Goal: Information Seeking & Learning: Check status

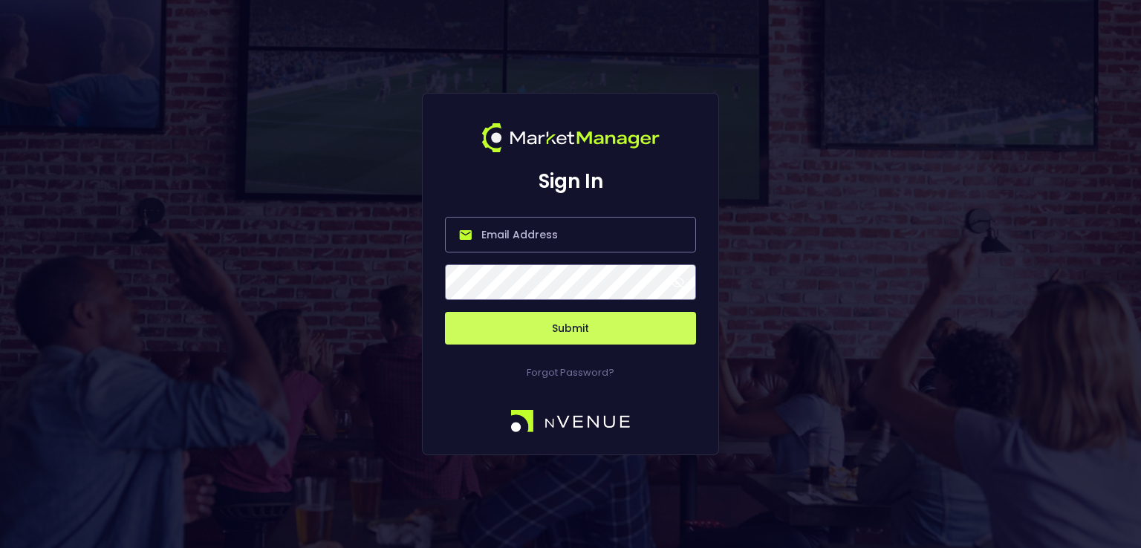
type input "[PERSON_NAME][EMAIL_ADDRESS][DOMAIN_NAME]"
click at [571, 339] on button "Submit" at bounding box center [570, 328] width 251 height 33
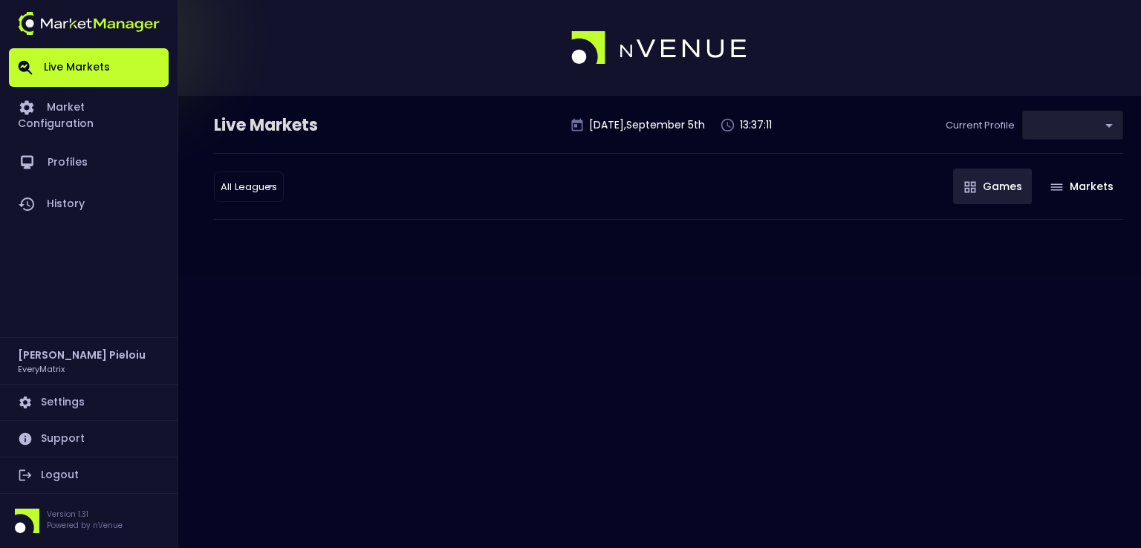
type input "41a1a02b-08cb-4a84-b265-6477bb6fe087"
click at [88, 114] on link "Market Configuration" at bounding box center [89, 114] width 160 height 55
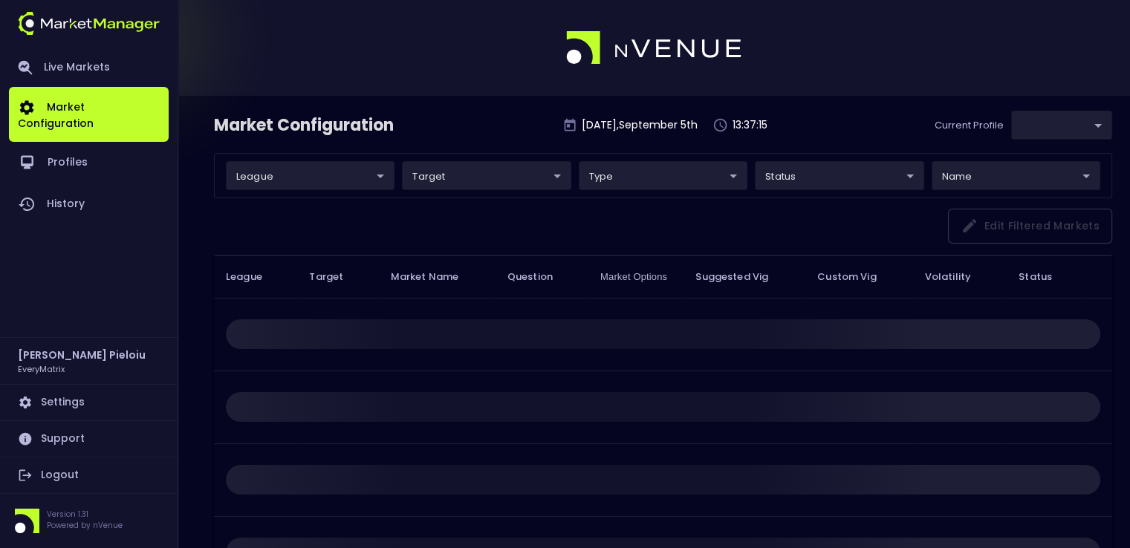
type input "41a1a02b-08cb-4a84-b265-6477bb6fe087"
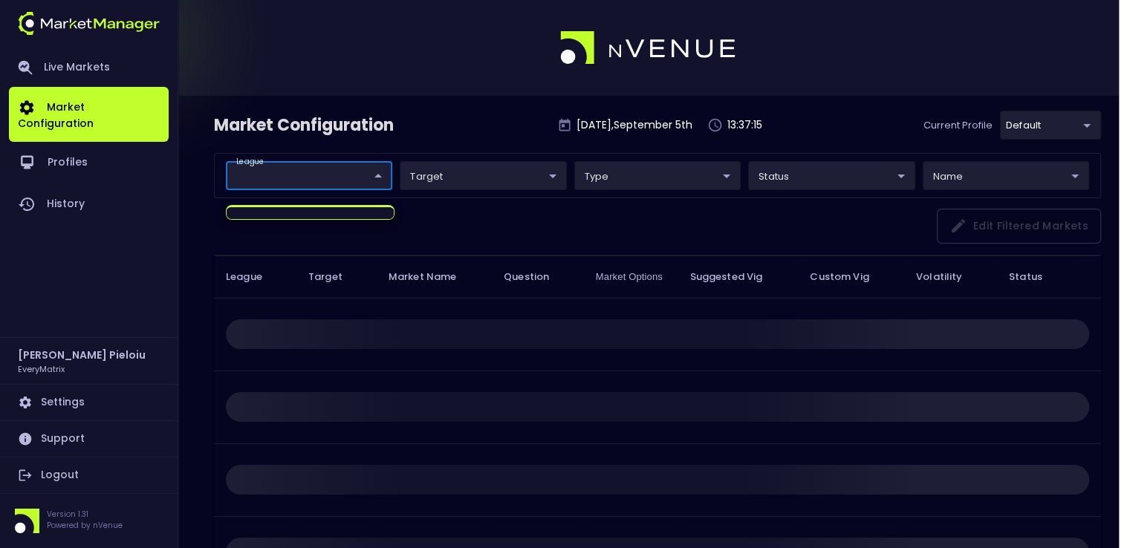
click at [284, 168] on body "Live Markets Market Configuration Profiles History [PERSON_NAME] EveryMatrix Se…" at bounding box center [565, 332] width 1130 height 664
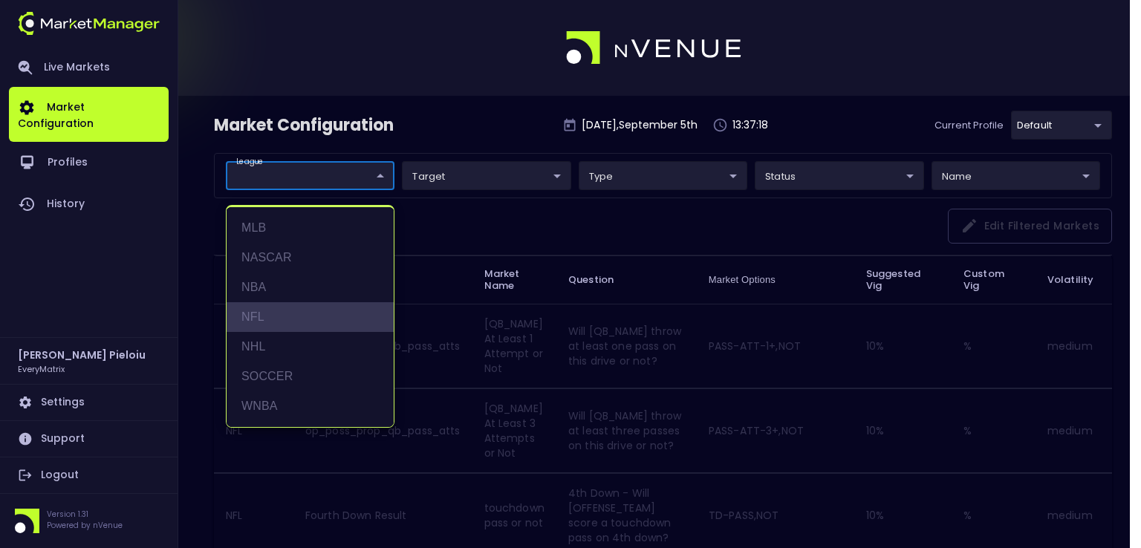
click at [259, 310] on li "NFL" at bounding box center [310, 317] width 167 height 30
type input "NFL"
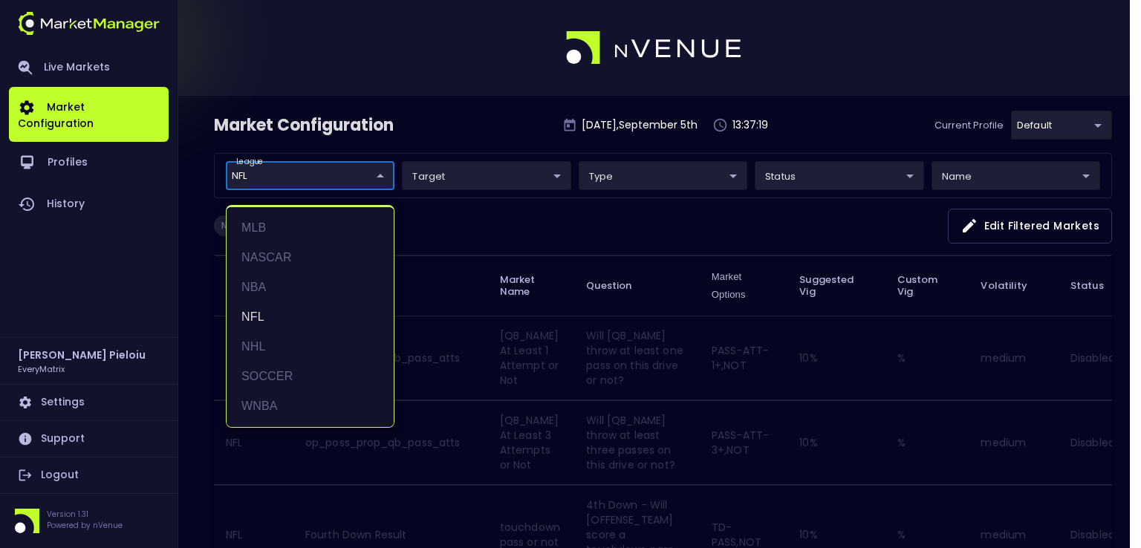
click at [606, 366] on div at bounding box center [570, 274] width 1141 height 548
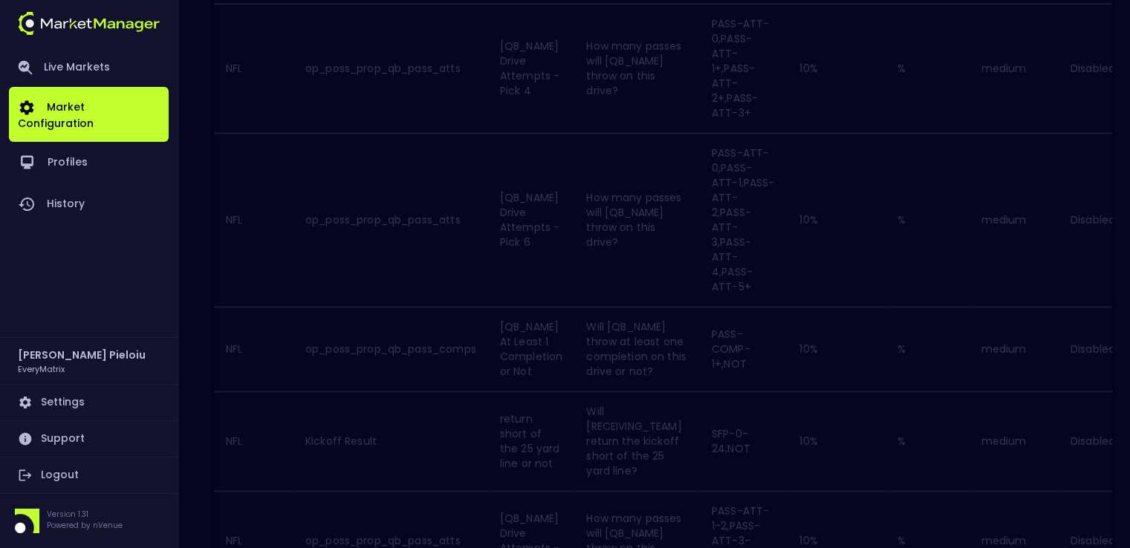
scroll to position [2335, 0]
click at [1094, 531] on icon "Go to next page" at bounding box center [1096, 535] width 5 height 9
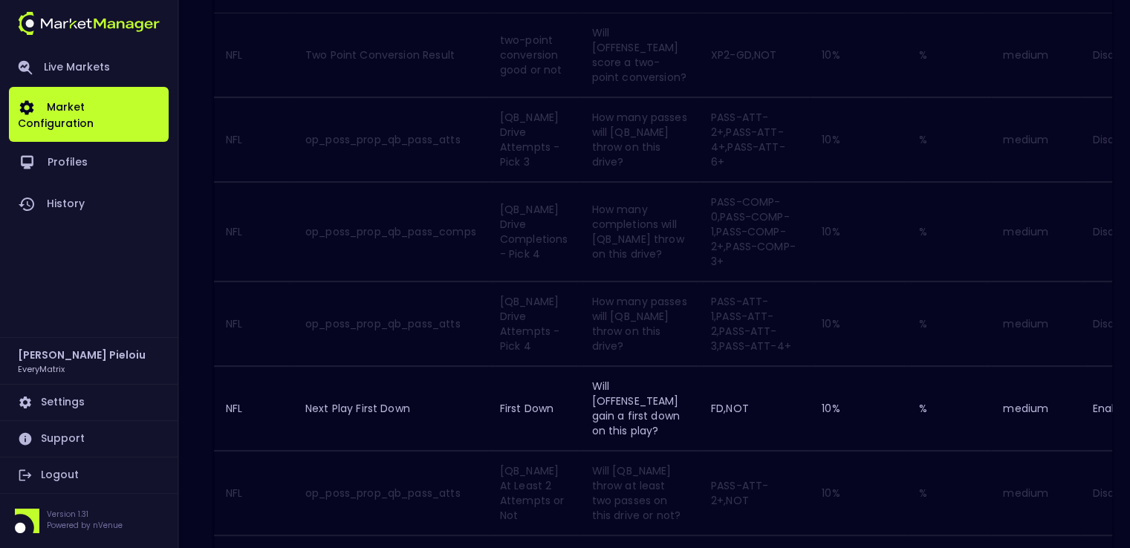
scroll to position [466, 0]
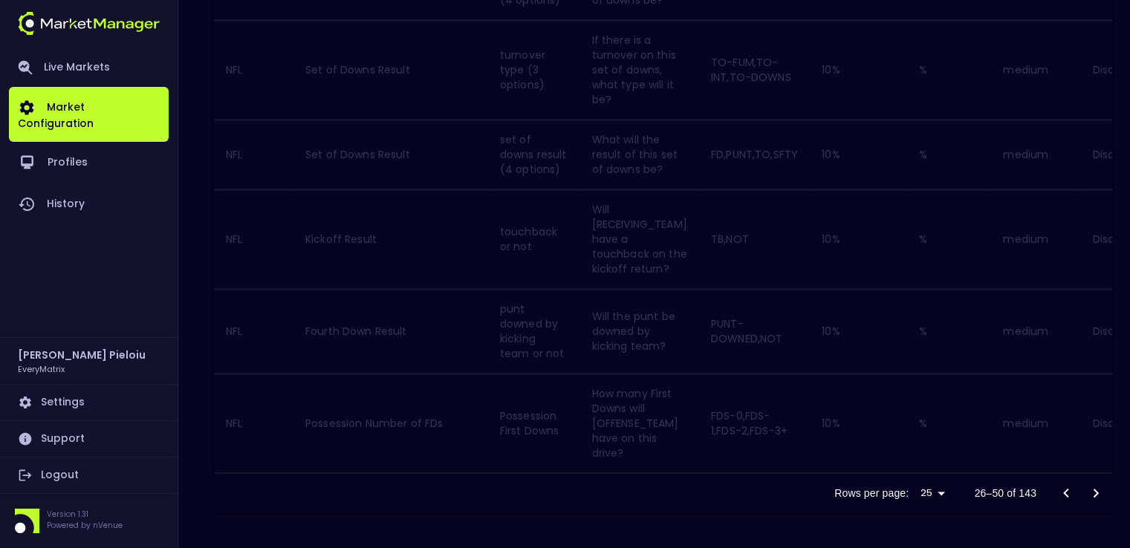
click at [1091, 496] on icon "Go to next page" at bounding box center [1096, 493] width 18 height 18
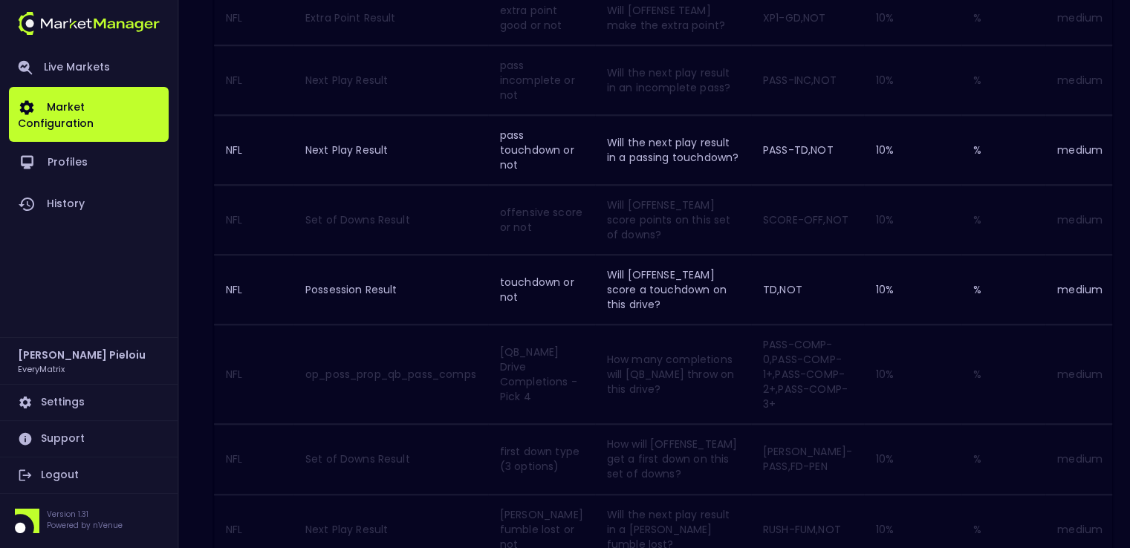
scroll to position [1337, 0]
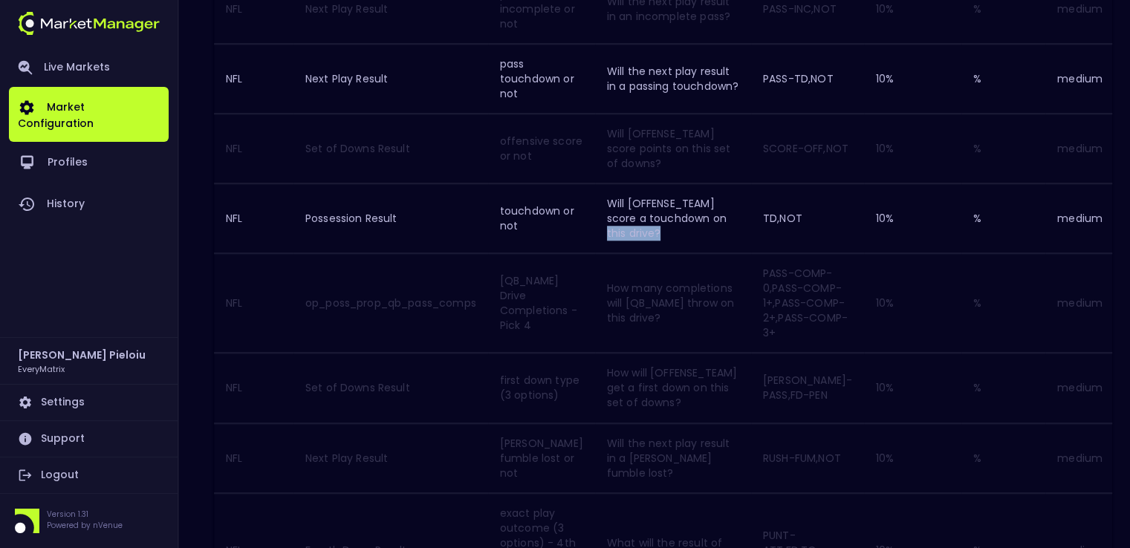
drag, startPoint x: 615, startPoint y: 294, endPoint x: 591, endPoint y: 295, distance: 23.8
click at [595, 253] on td "Will [OFFENSE_TEAM] score a touchdown on this drive?" at bounding box center [673, 218] width 156 height 69
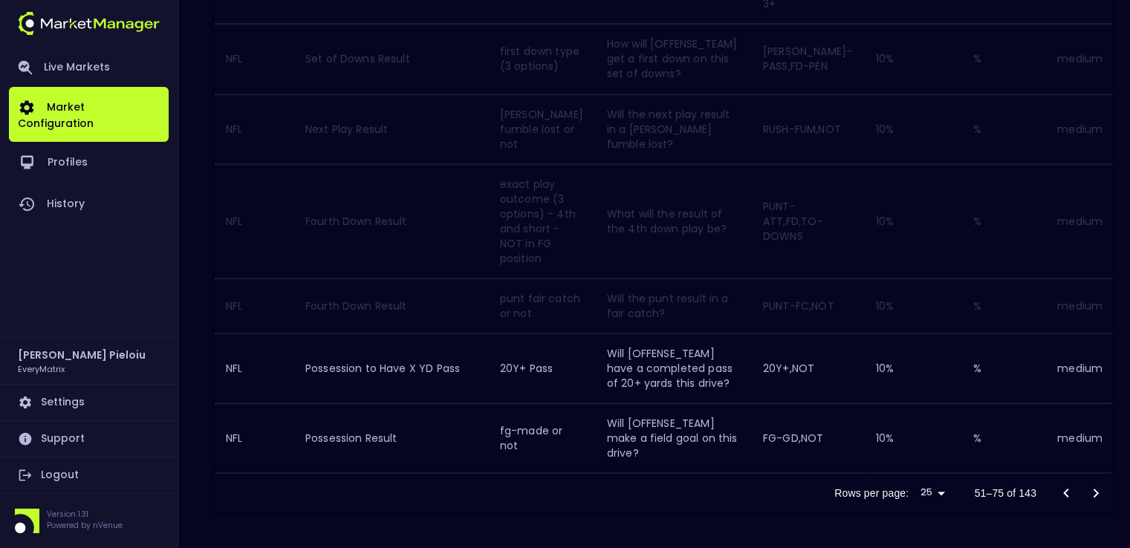
scroll to position [1815, 0]
click at [1097, 493] on icon "Go to next page" at bounding box center [1096, 493] width 18 height 18
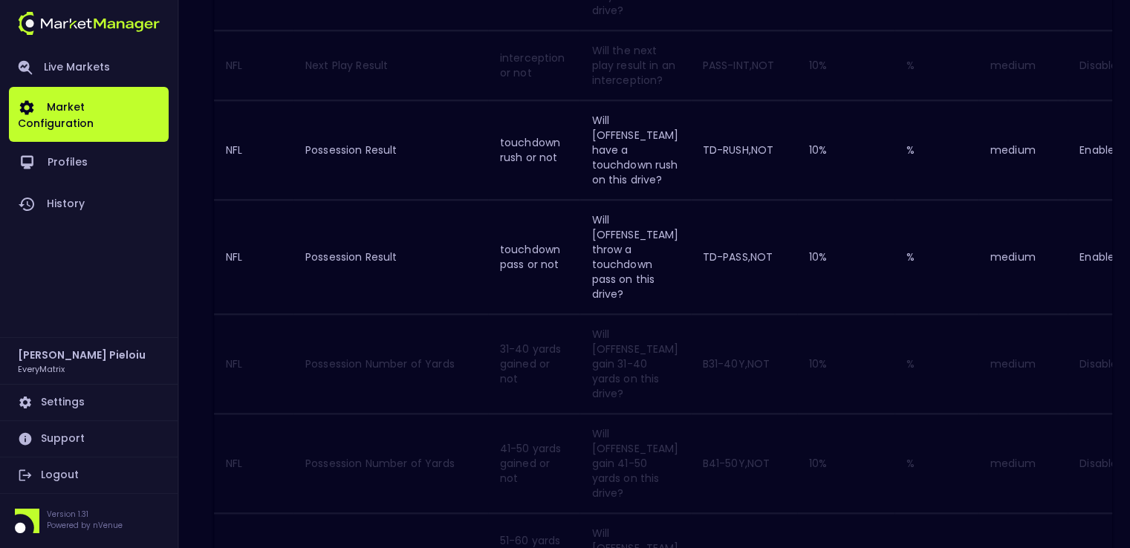
scroll to position [1709, 0]
click at [643, 284] on td "Will [OFFENSE_TEAM] throw a touchdown pass on this drive?" at bounding box center [635, 256] width 111 height 114
click at [681, 282] on td "Will [OFFENSE_TEAM] throw a touchdown pass on this drive?" at bounding box center [635, 256] width 111 height 114
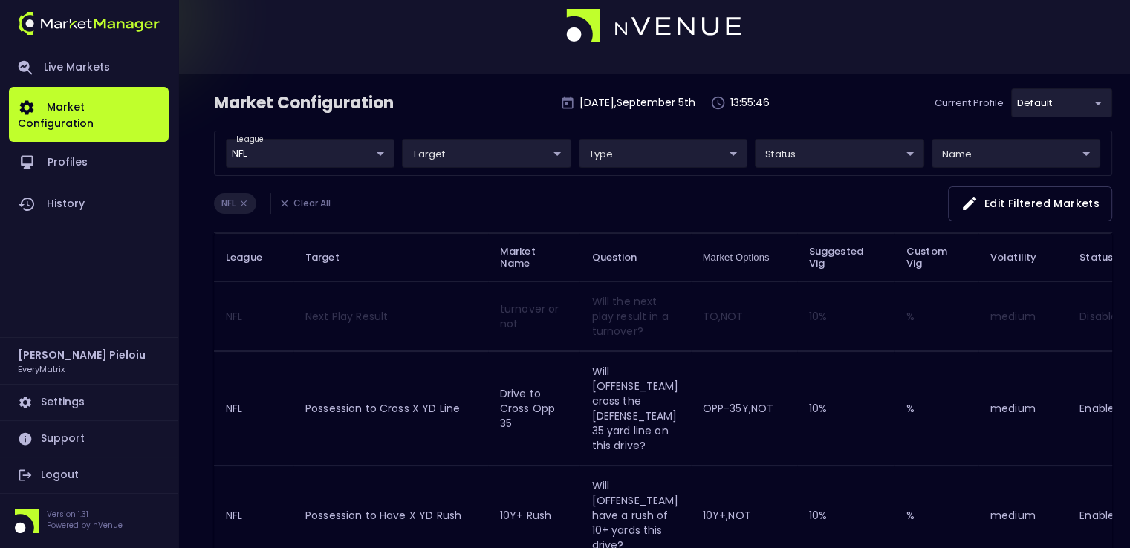
scroll to position [0, 0]
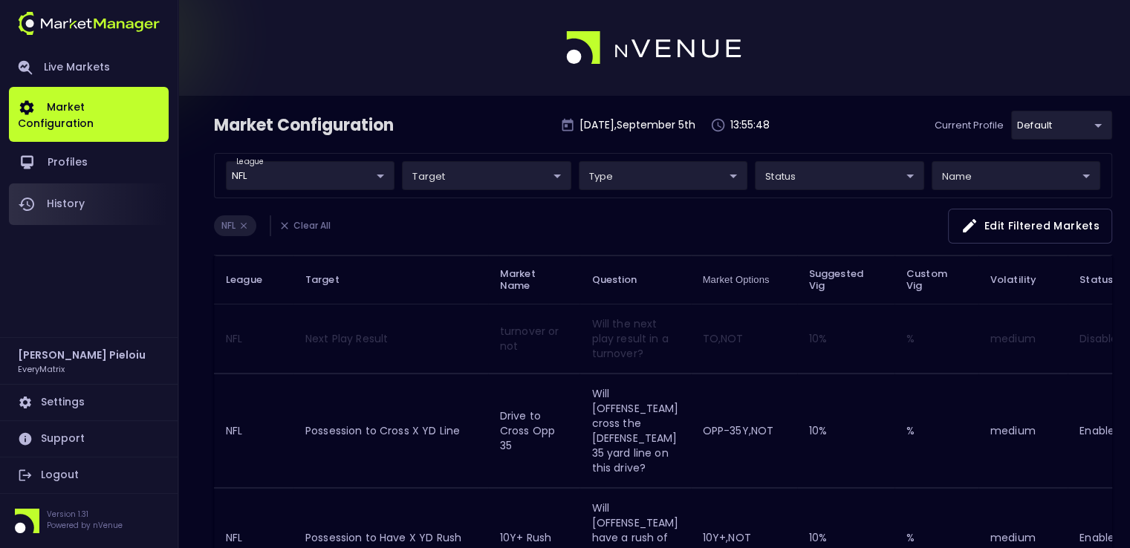
click at [77, 188] on link "History" at bounding box center [89, 205] width 160 height 42
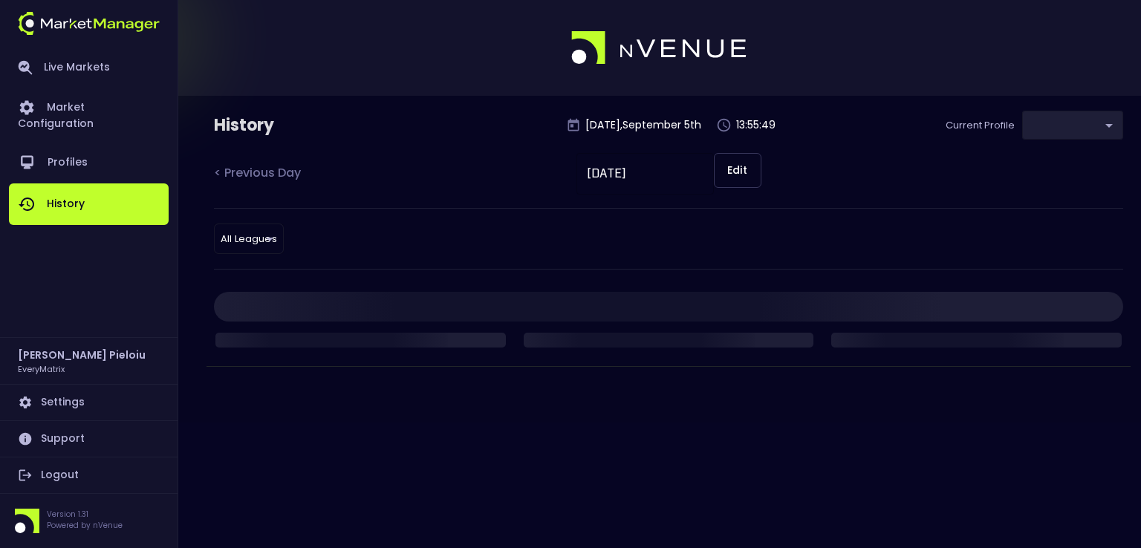
type input "41a1a02b-08cb-4a84-b265-6477bb6fe087"
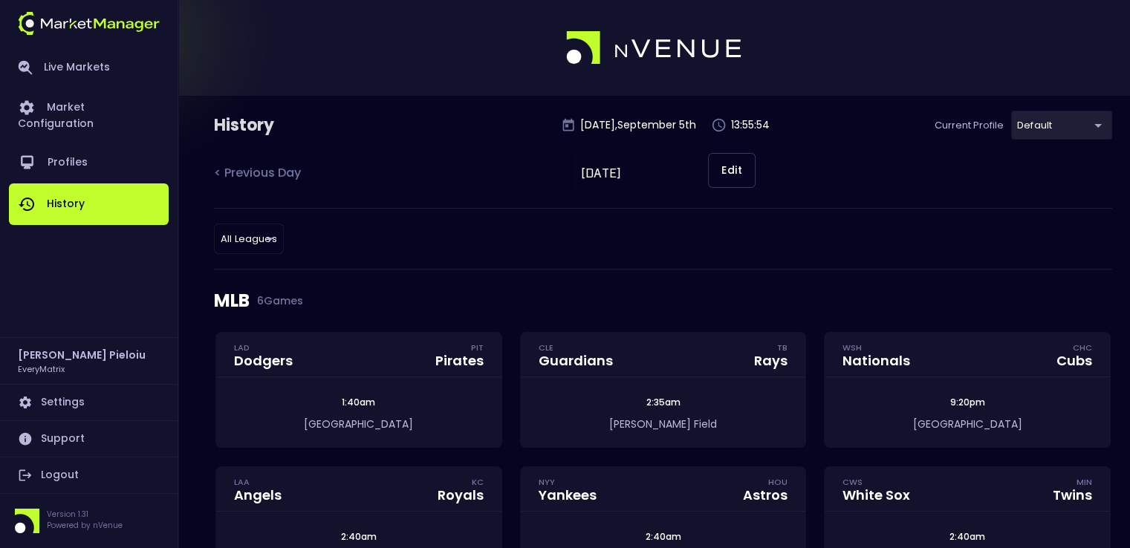
click at [267, 232] on body "Live Markets Market Configuration Profiles History [PERSON_NAME] EveryMatrix Se…" at bounding box center [565, 427] width 1130 height 854
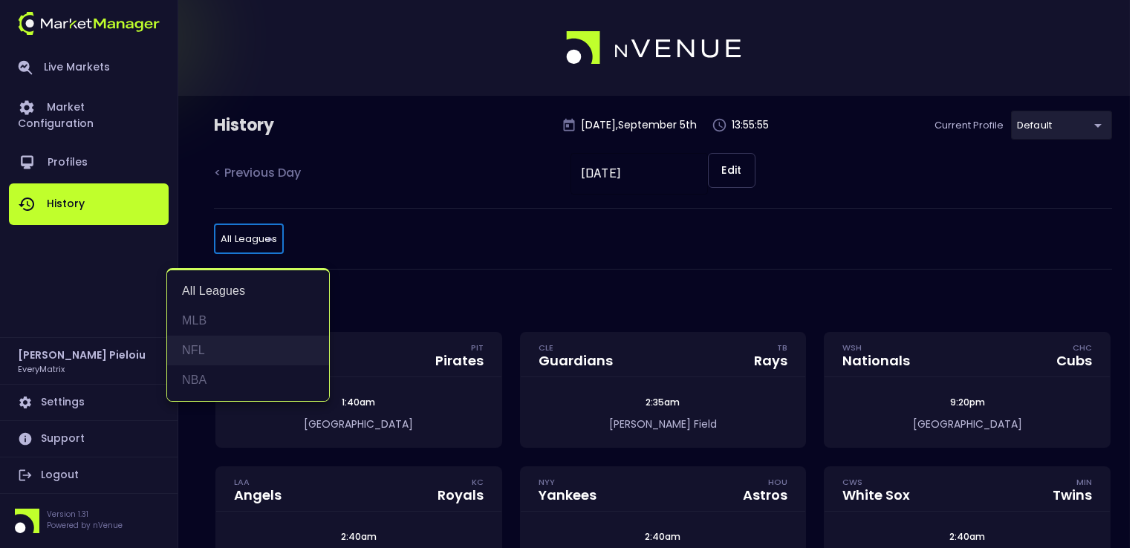
click at [207, 357] on li "NFL" at bounding box center [248, 351] width 162 height 30
type input "NFL"
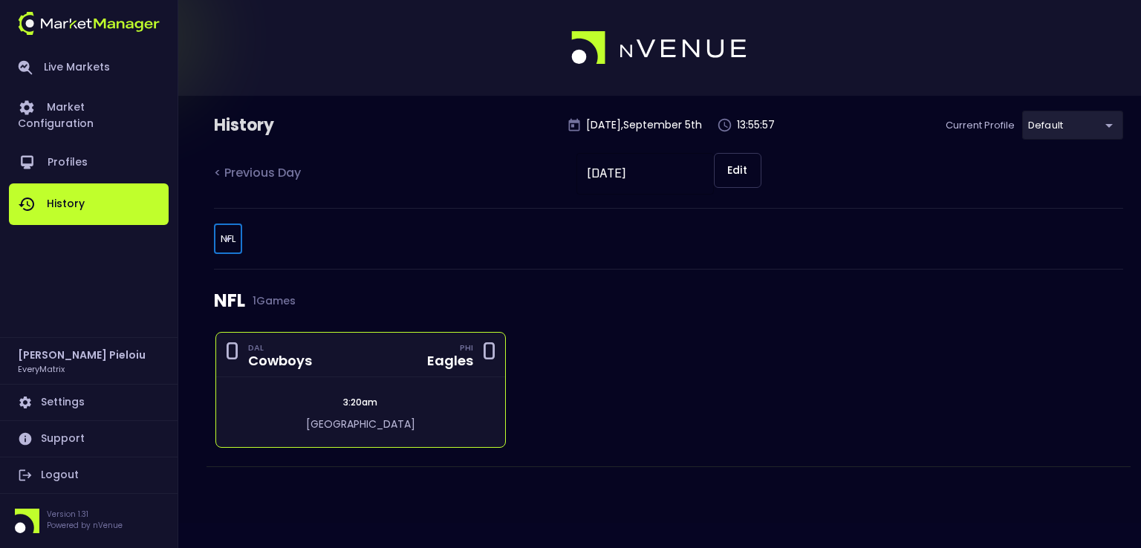
click at [394, 380] on div "3:20am [GEOGRAPHIC_DATA]" at bounding box center [360, 412] width 289 height 70
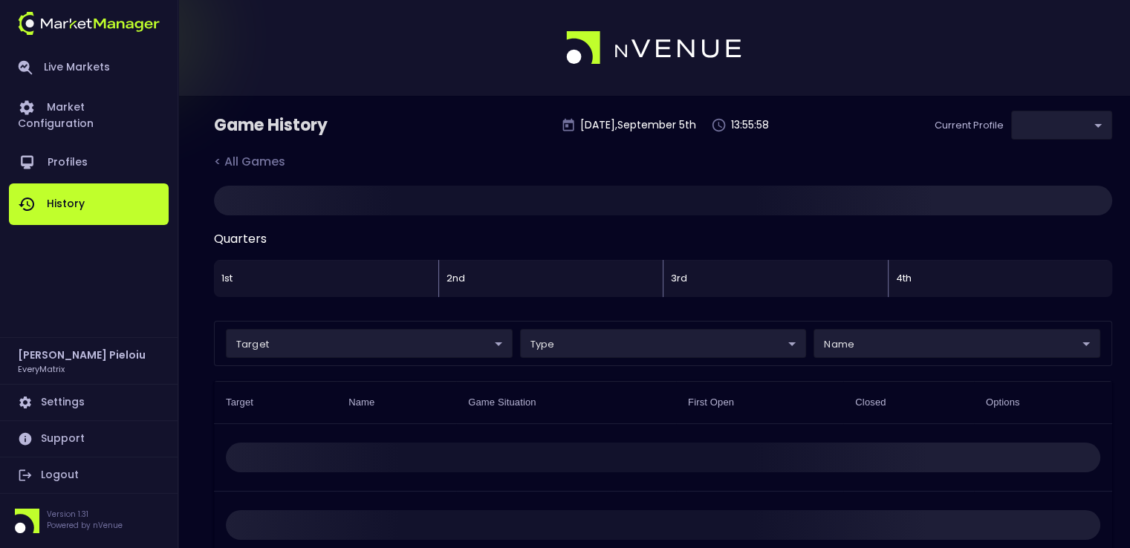
type input "41a1a02b-08cb-4a84-b265-6477bb6fe087"
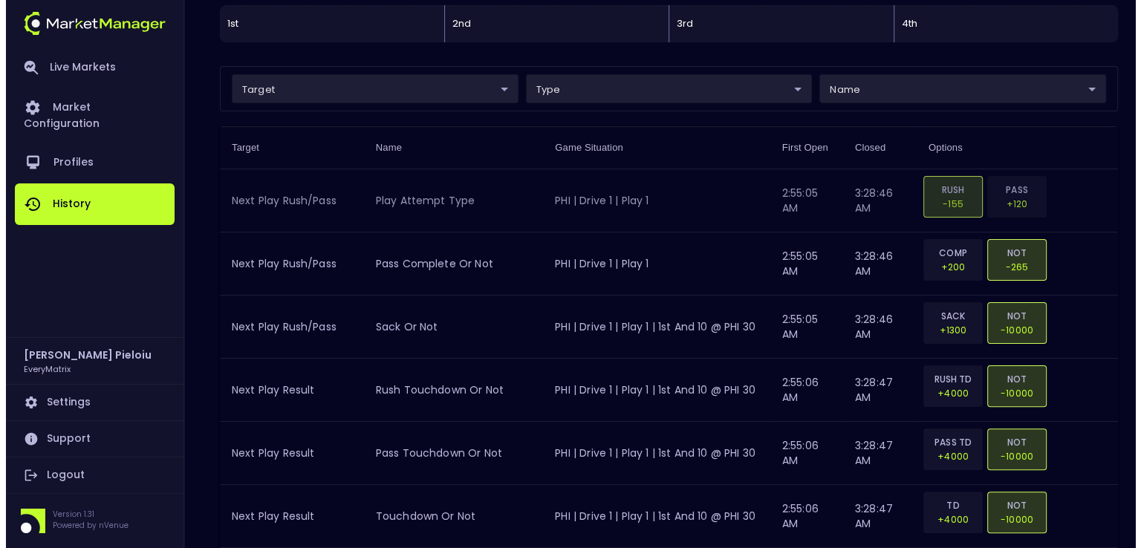
scroll to position [223, 0]
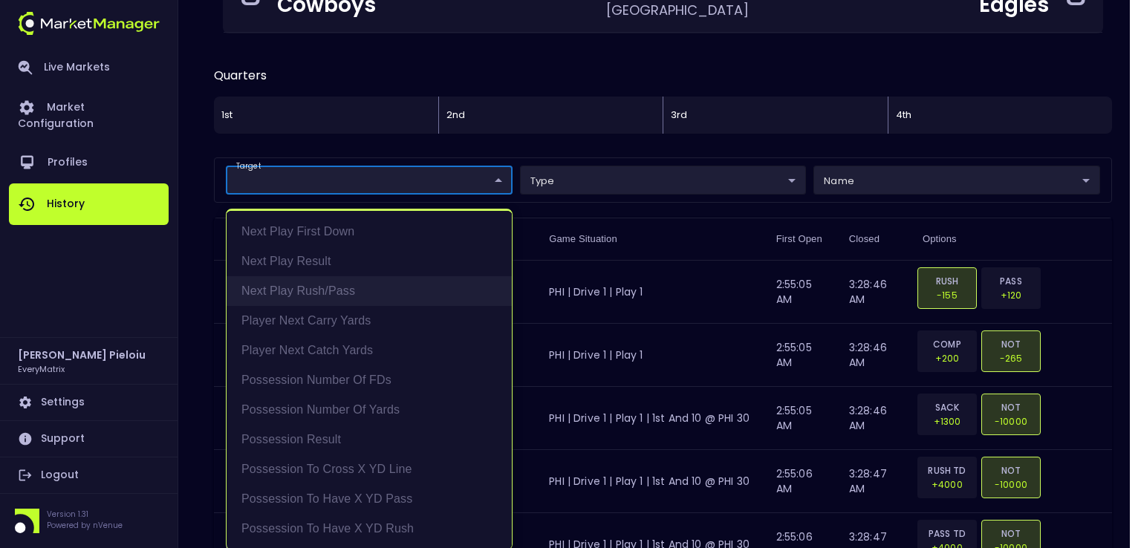
click at [319, 288] on li "Next Play Rush/Pass" at bounding box center [369, 291] width 285 height 30
type input "Next Play Rush/Pass"
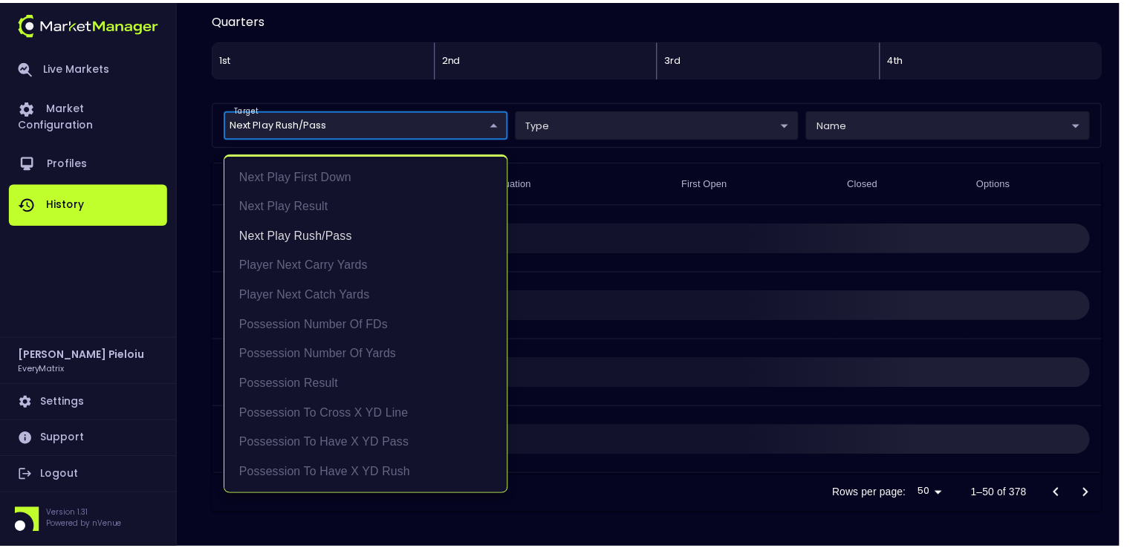
scroll to position [279, 0]
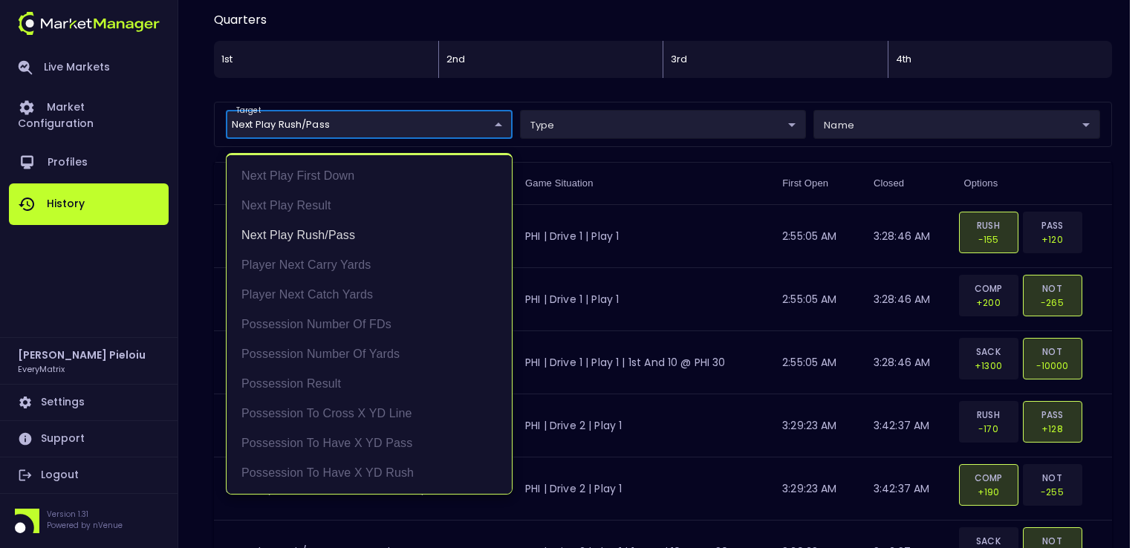
click at [741, 149] on div at bounding box center [570, 274] width 1141 height 548
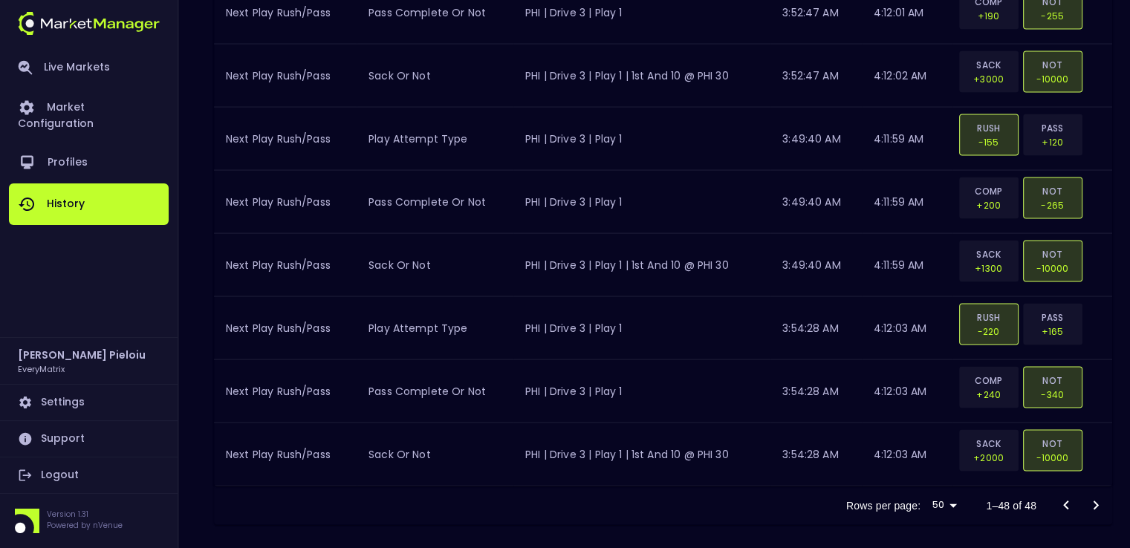
scroll to position [3033, 0]
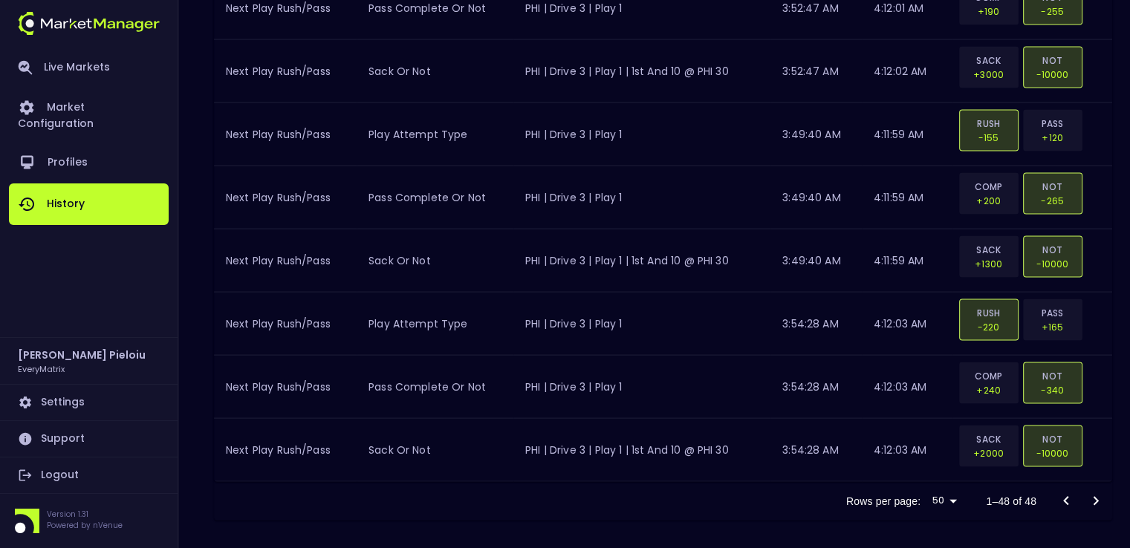
click at [1097, 494] on div at bounding box center [1080, 502] width 59 height 30
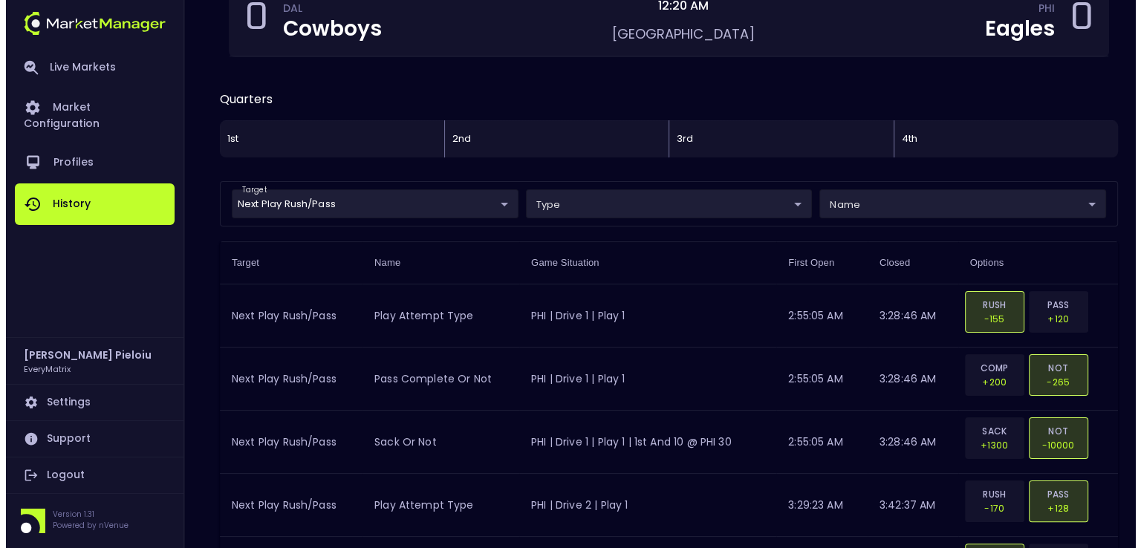
scroll to position [284, 0]
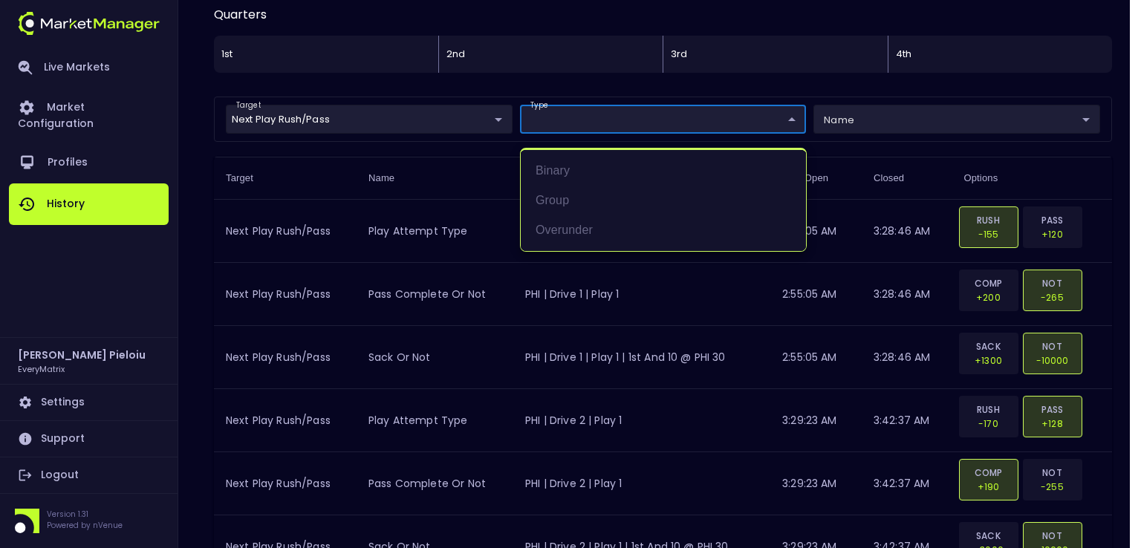
click at [574, 116] on div at bounding box center [570, 274] width 1141 height 548
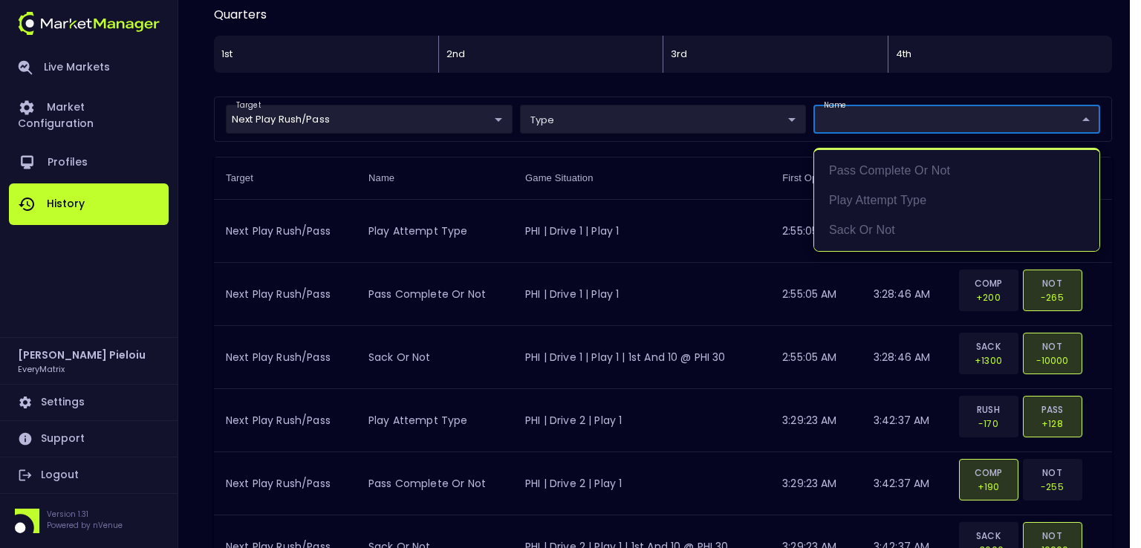
click at [858, 201] on li "Play Attempt Type" at bounding box center [956, 201] width 285 height 30
type input "Play Attempt Type"
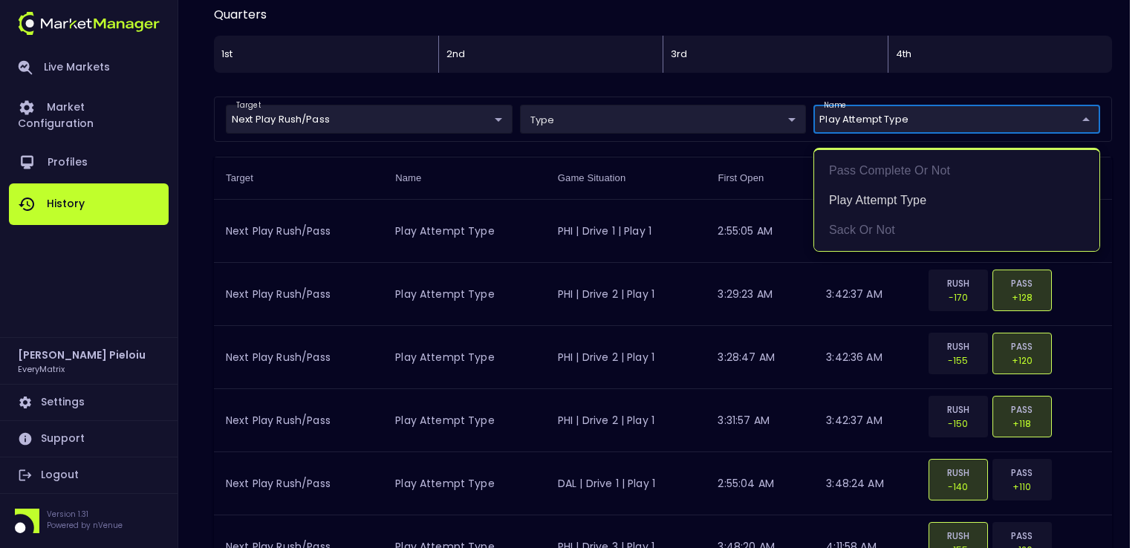
click at [1074, 429] on div at bounding box center [570, 274] width 1141 height 548
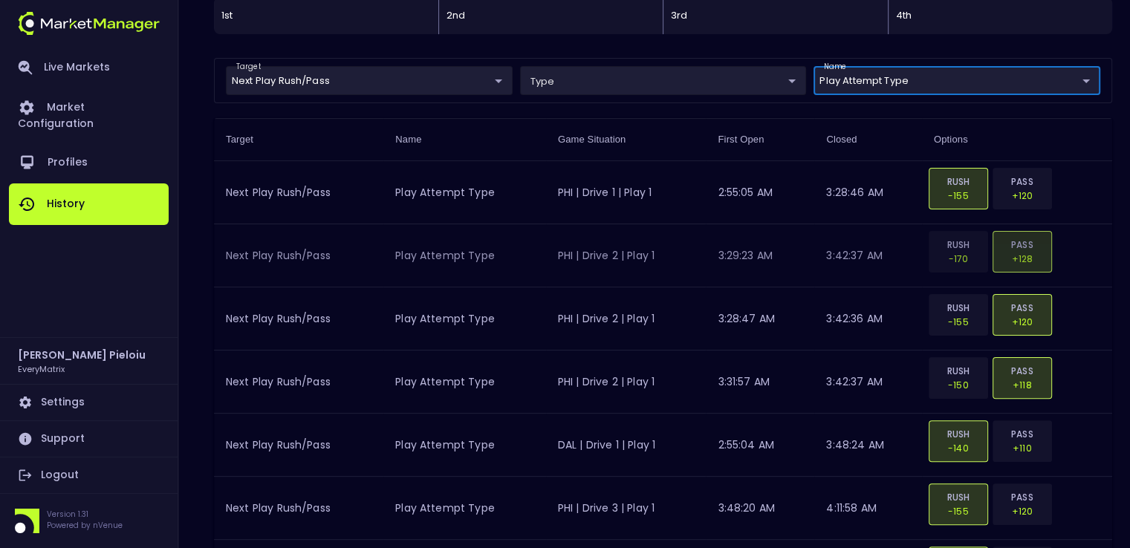
scroll to position [348, 0]
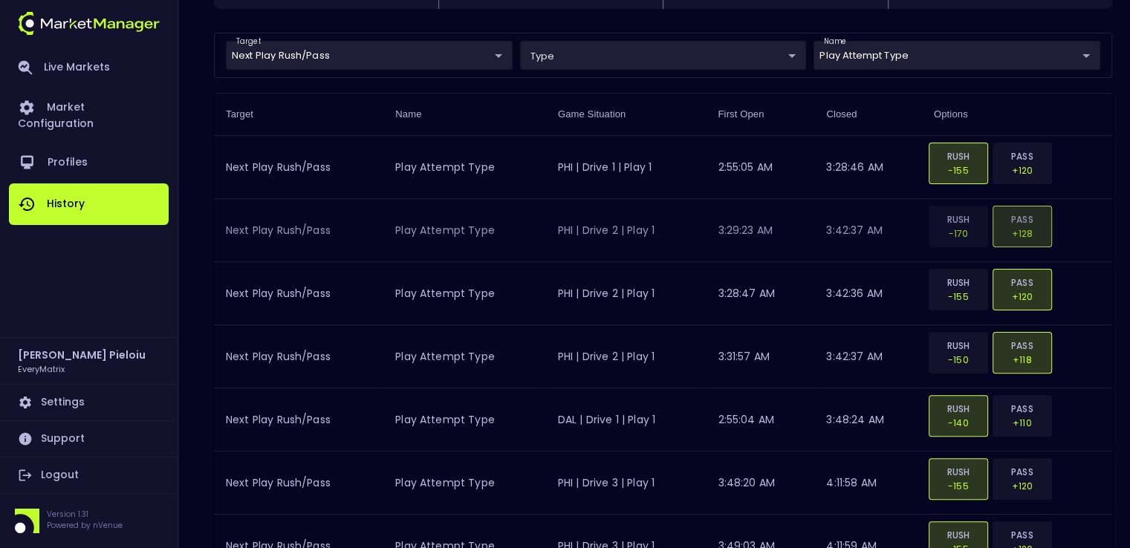
click at [1094, 199] on td "RUSH -170 PASS +128" at bounding box center [1017, 230] width 190 height 63
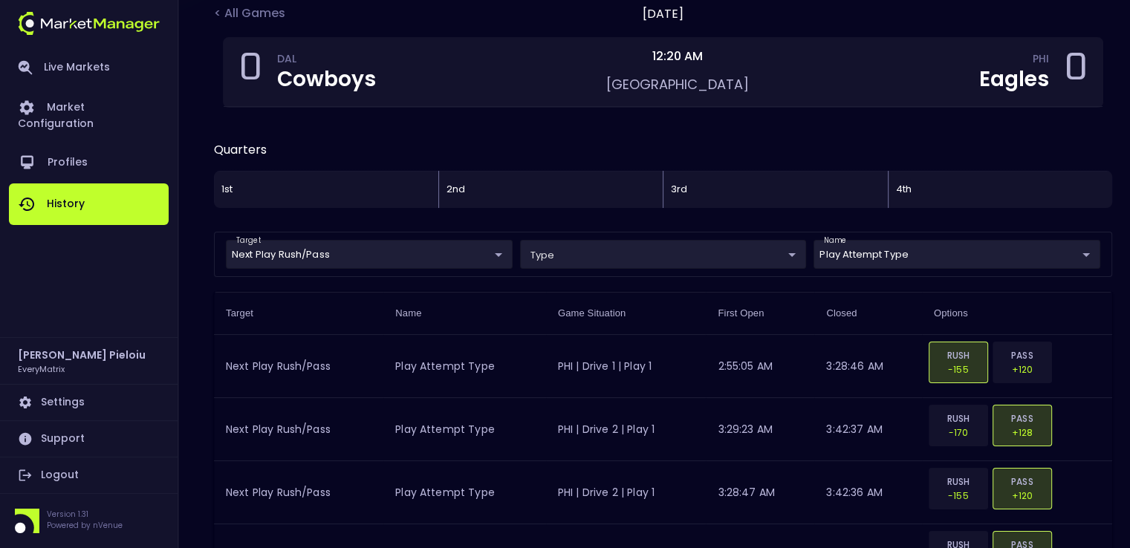
scroll to position [125, 0]
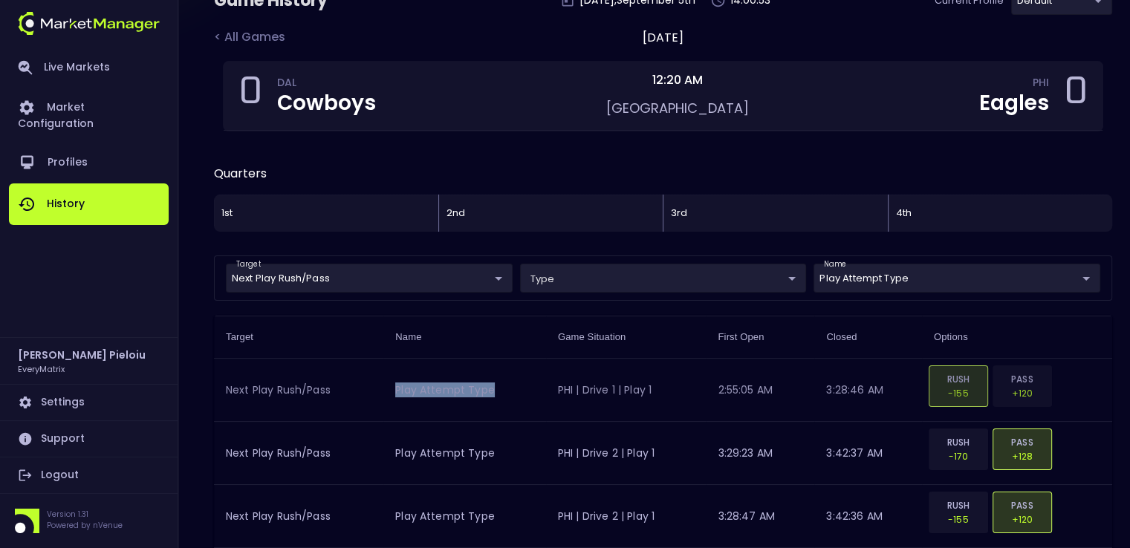
drag, startPoint x: 505, startPoint y: 387, endPoint x: 397, endPoint y: 389, distance: 108.5
click at [397, 389] on td "Play Attempt Type" at bounding box center [464, 390] width 163 height 63
copy td "Play Attempt Type"
drag, startPoint x: 331, startPoint y: 387, endPoint x: 227, endPoint y: 392, distance: 104.1
click at [227, 392] on td "Next Play Rush/Pass" at bounding box center [298, 390] width 169 height 63
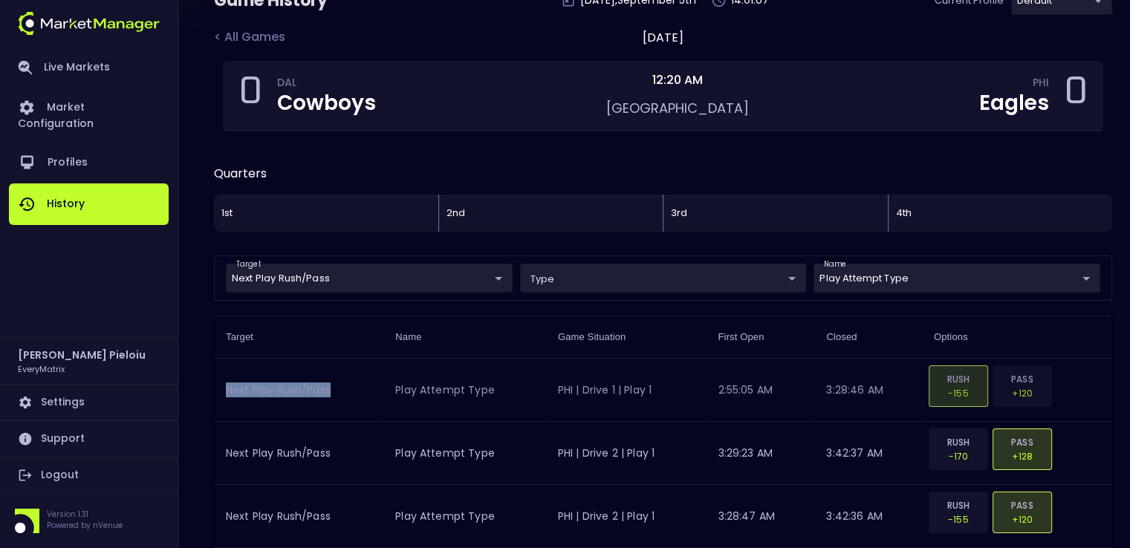
copy td "Next Play Rush/Pass"
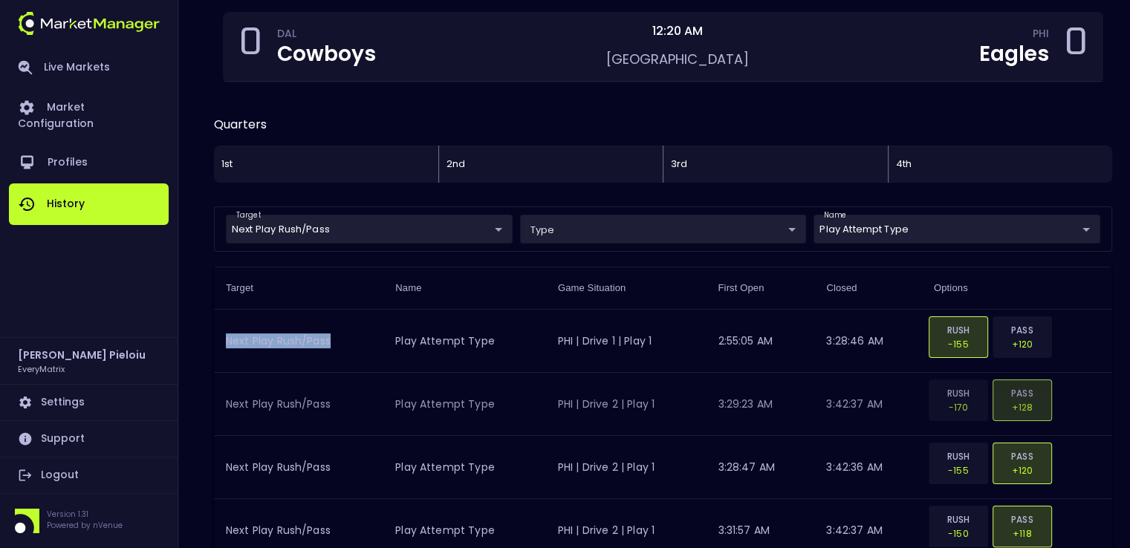
scroll to position [199, 0]
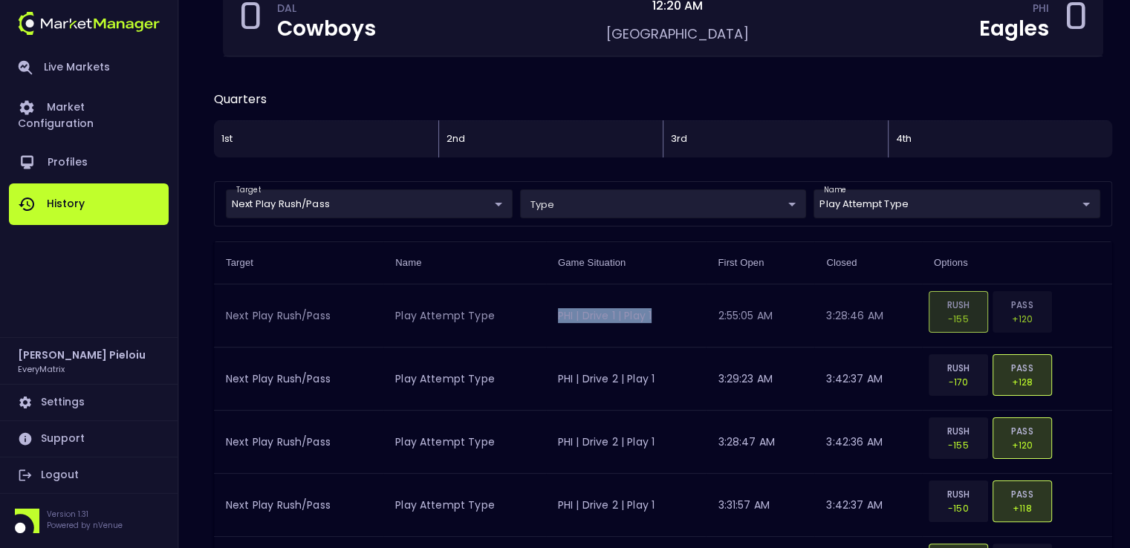
drag, startPoint x: 664, startPoint y: 311, endPoint x: 557, endPoint y: 314, distance: 106.3
click at [557, 314] on td "PHI | Drive 1 | Play 1" at bounding box center [626, 316] width 160 height 63
copy td "PHI | Drive 1 | Play 1"
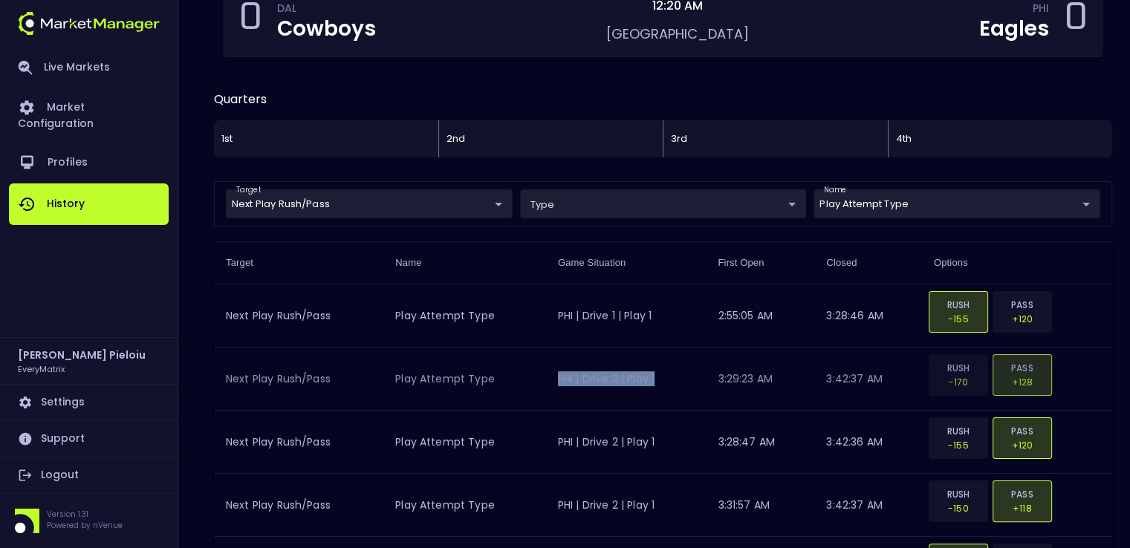
drag, startPoint x: 657, startPoint y: 377, endPoint x: 559, endPoint y: 378, distance: 98.1
click at [559, 378] on td "PHI | Drive 2 | Play 1" at bounding box center [626, 379] width 160 height 63
copy td "PHI | Drive 2 | Play 1"
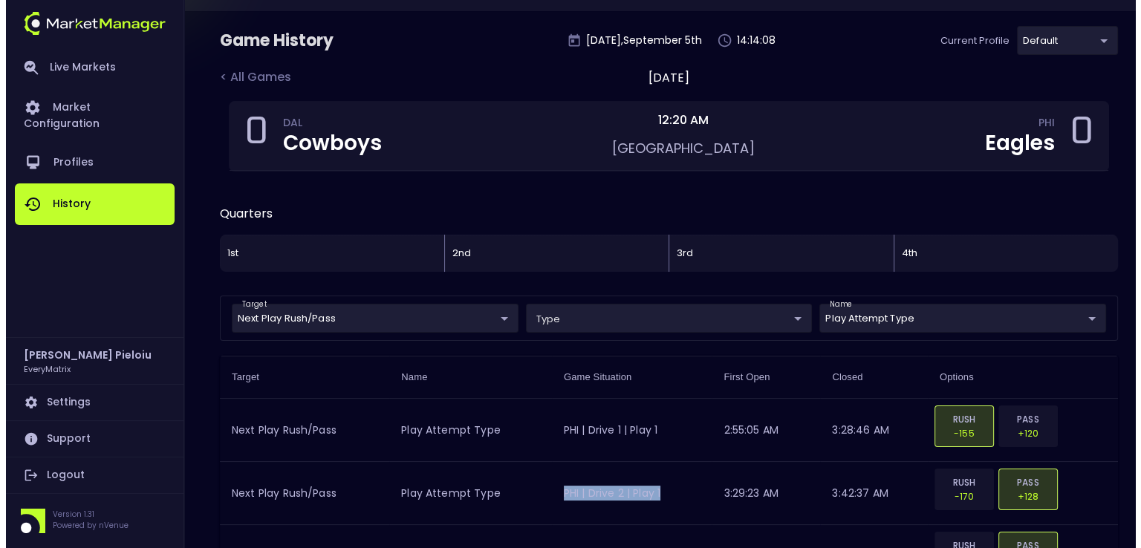
scroll to position [149, 0]
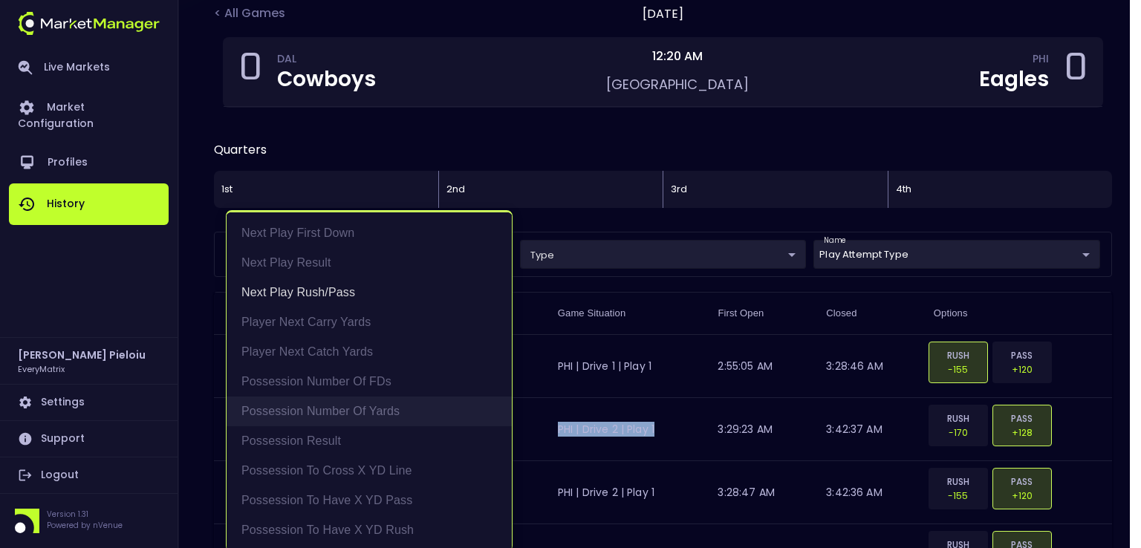
scroll to position [0, 0]
click at [606, 247] on div at bounding box center [570, 274] width 1141 height 548
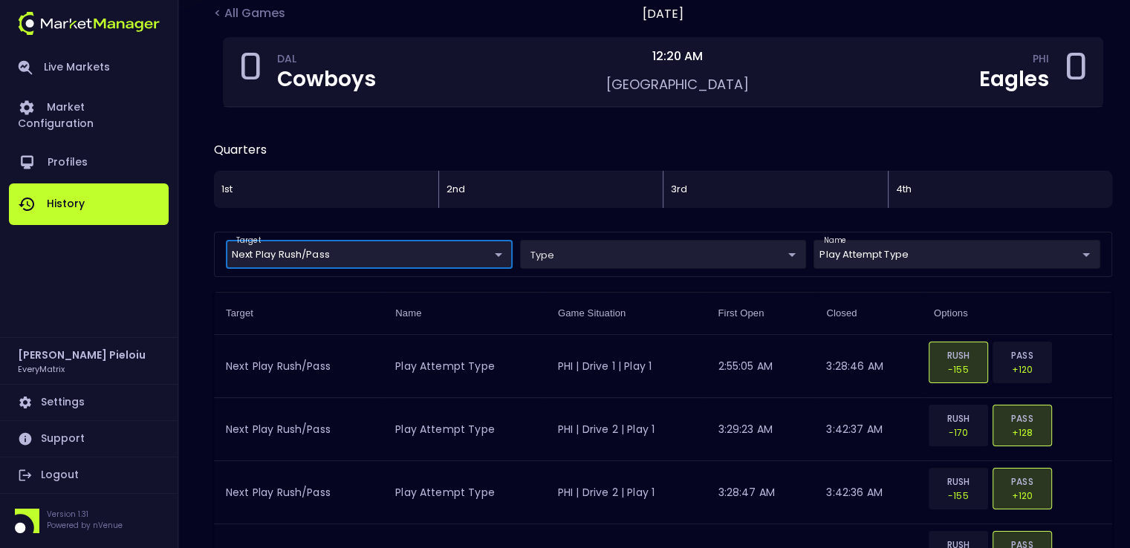
click at [614, 256] on div "Next Play First Down Next Play Result Next Play Rush/Pass Player Next Carry Yar…" at bounding box center [565, 274] width 1130 height 548
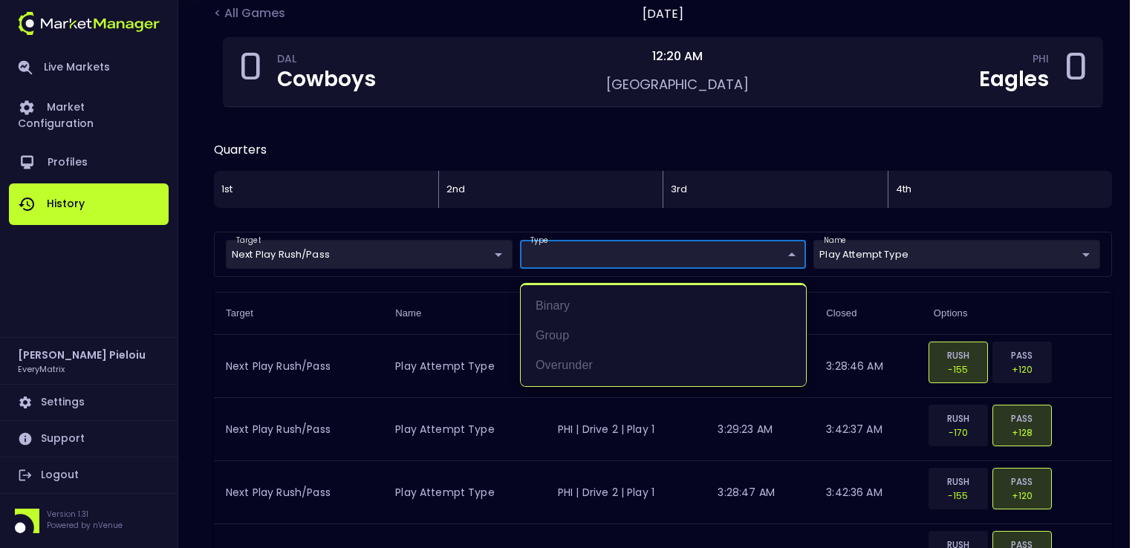
click at [877, 256] on div at bounding box center [570, 274] width 1141 height 548
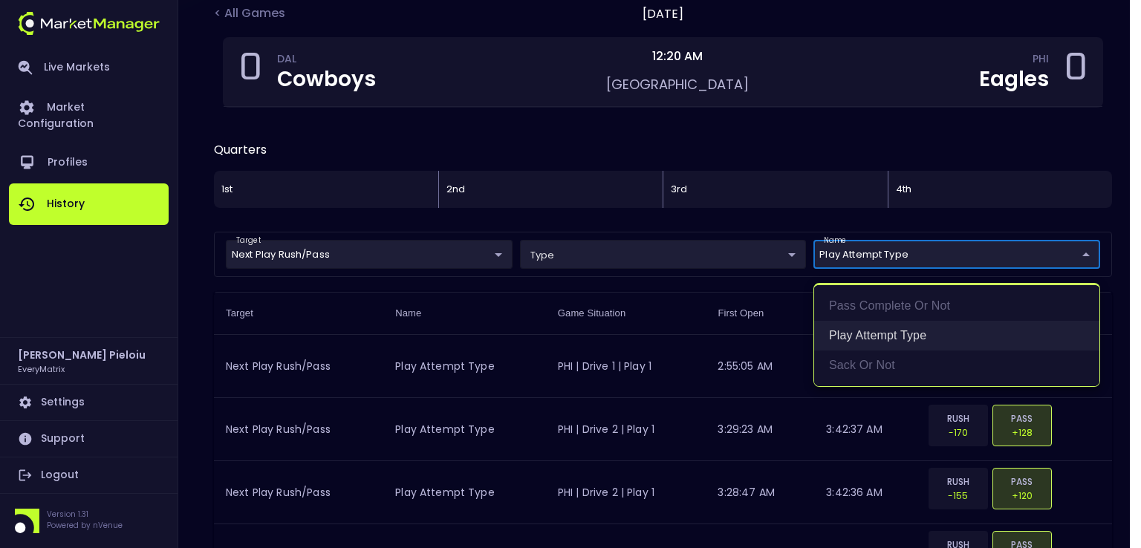
click at [879, 334] on li "Play Attempt Type" at bounding box center [956, 336] width 285 height 30
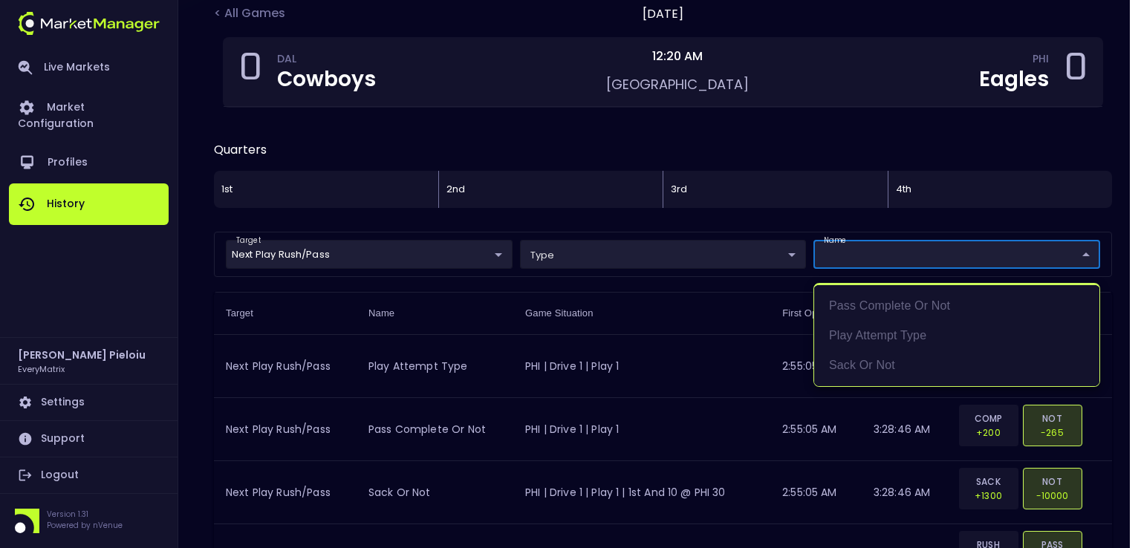
click at [646, 257] on div at bounding box center [570, 274] width 1141 height 548
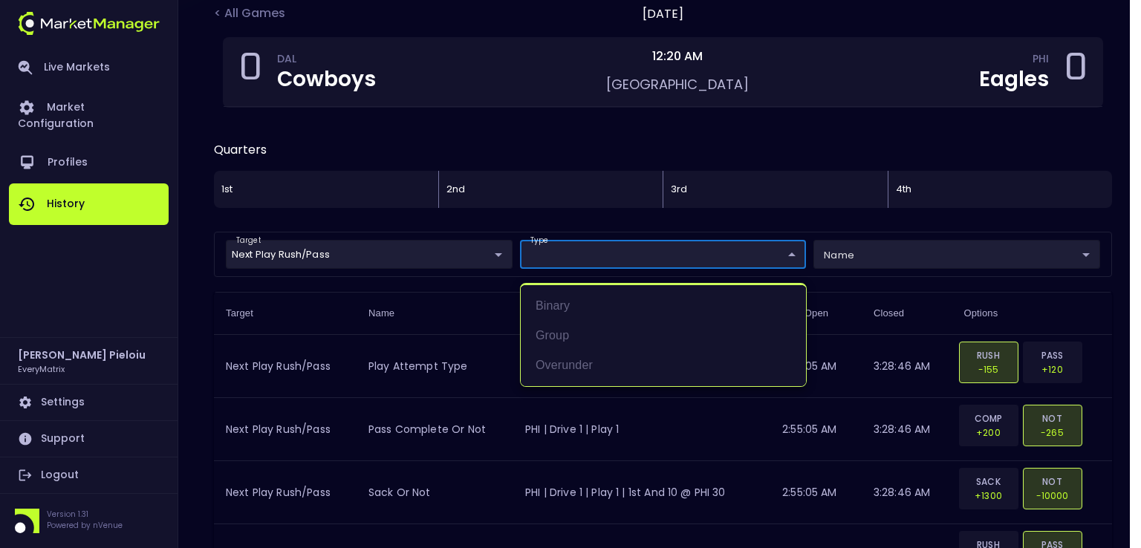
click at [572, 257] on div at bounding box center [570, 274] width 1141 height 548
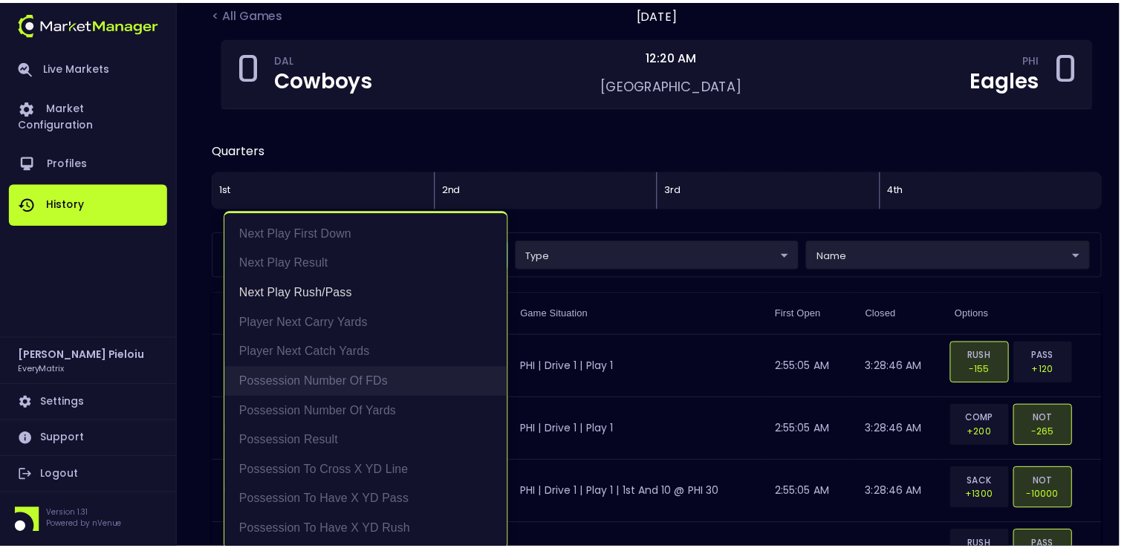
scroll to position [3, 0]
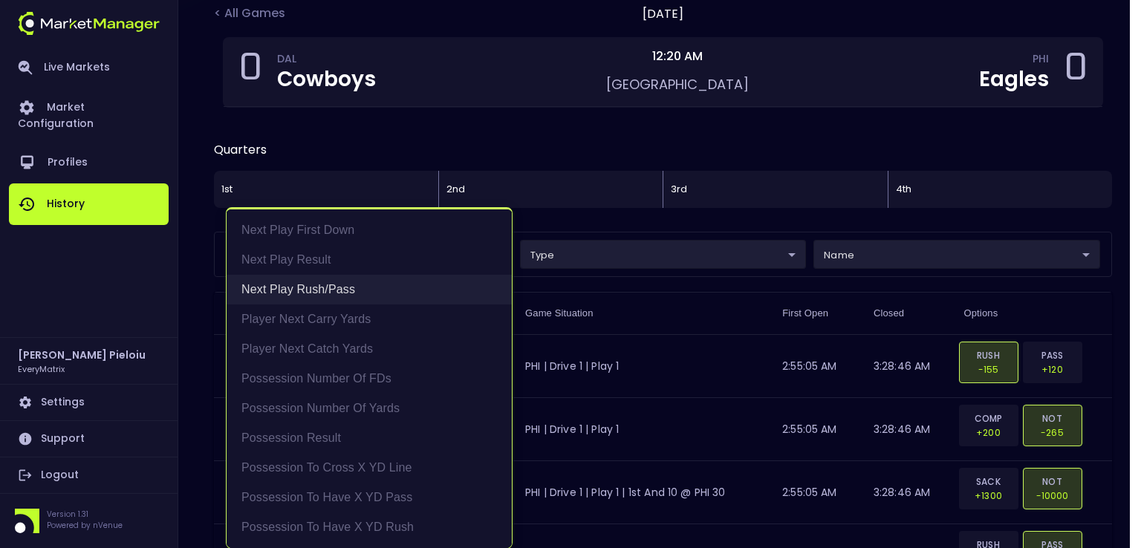
click at [300, 293] on li "Next Play Rush/Pass" at bounding box center [369, 290] width 285 height 30
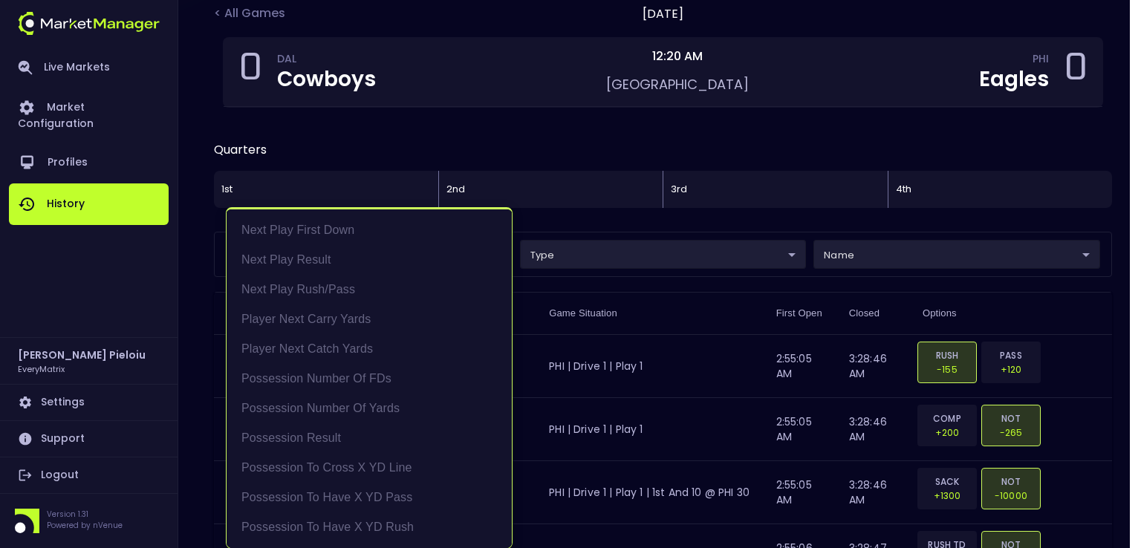
click at [662, 291] on div at bounding box center [570, 274] width 1141 height 548
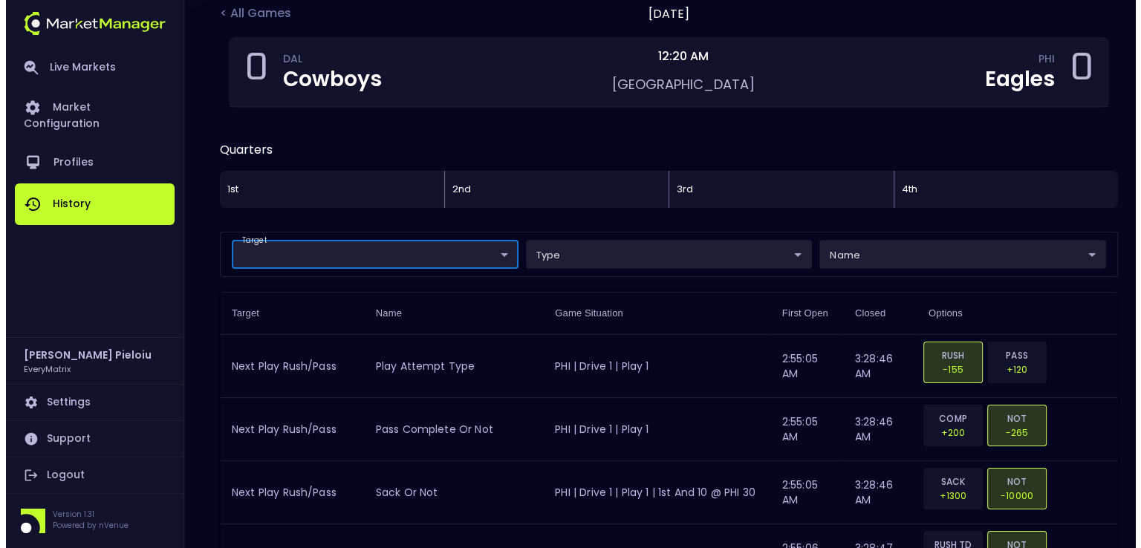
scroll to position [223, 0]
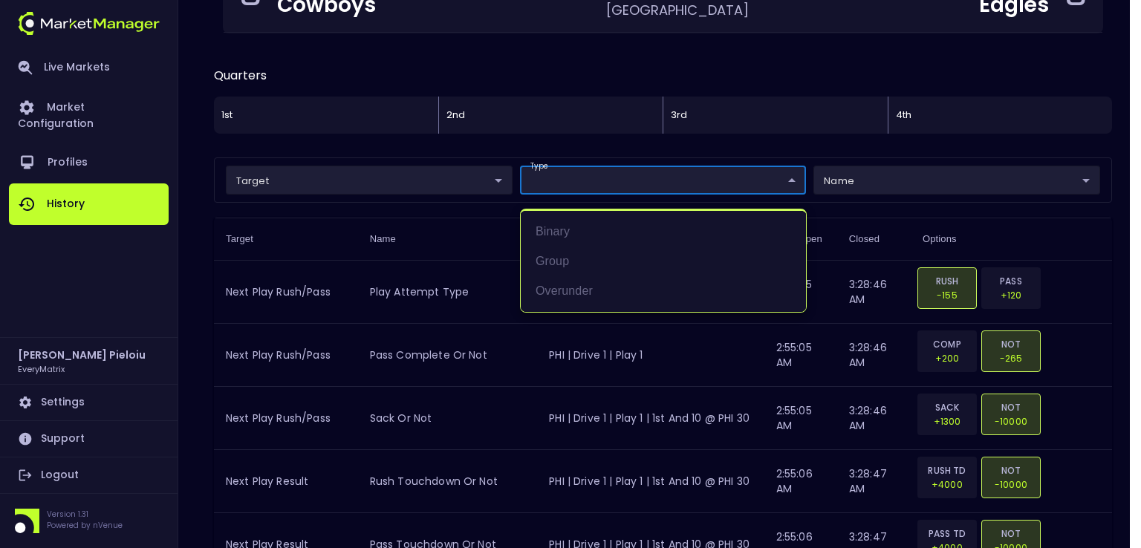
click at [830, 176] on div at bounding box center [570, 274] width 1141 height 548
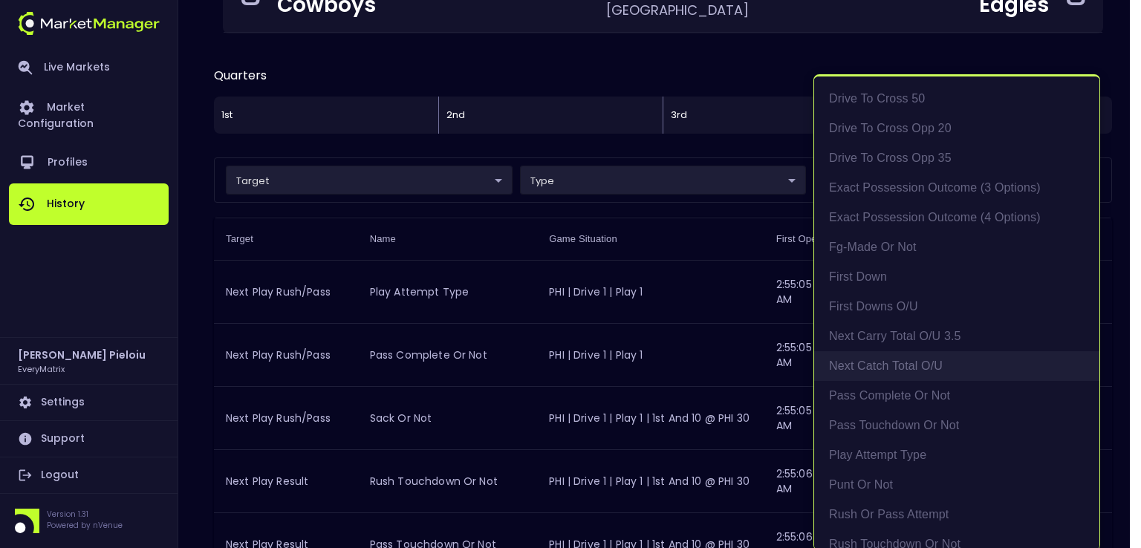
scroll to position [149, 0]
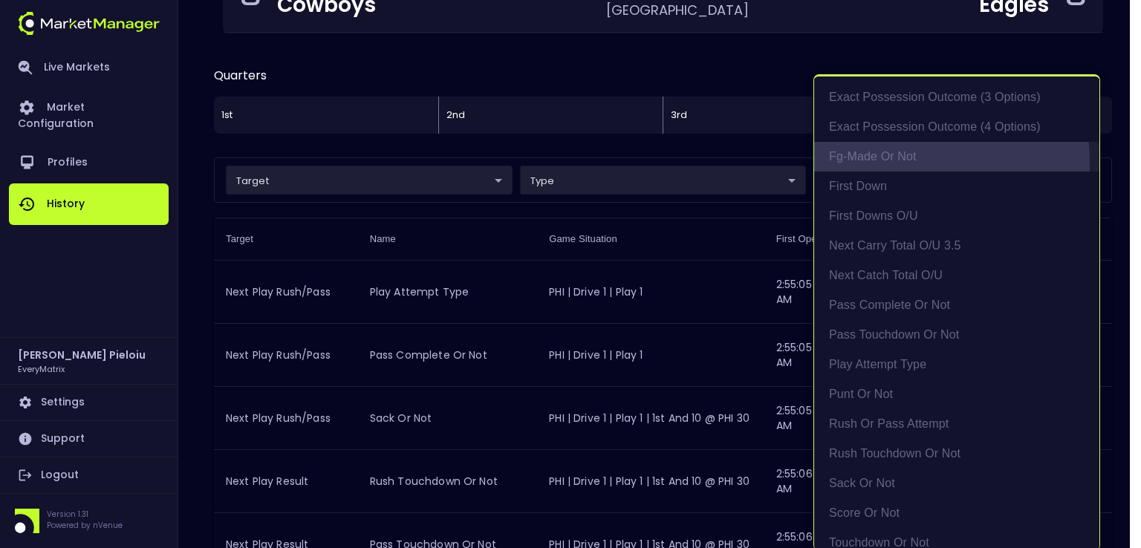
click at [891, 161] on li "fg-made or not" at bounding box center [956, 157] width 285 height 30
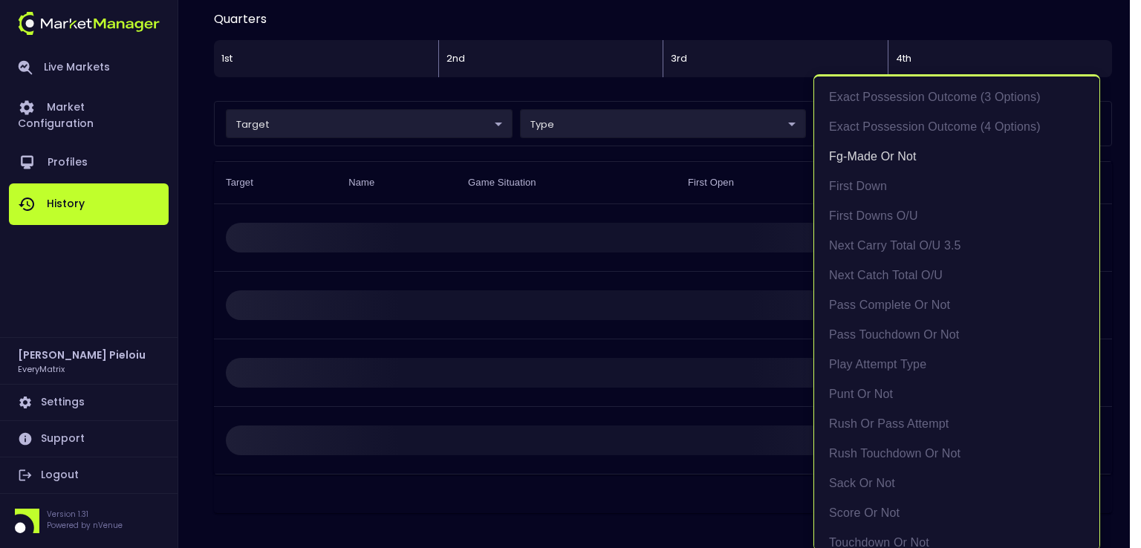
scroll to position [279, 0]
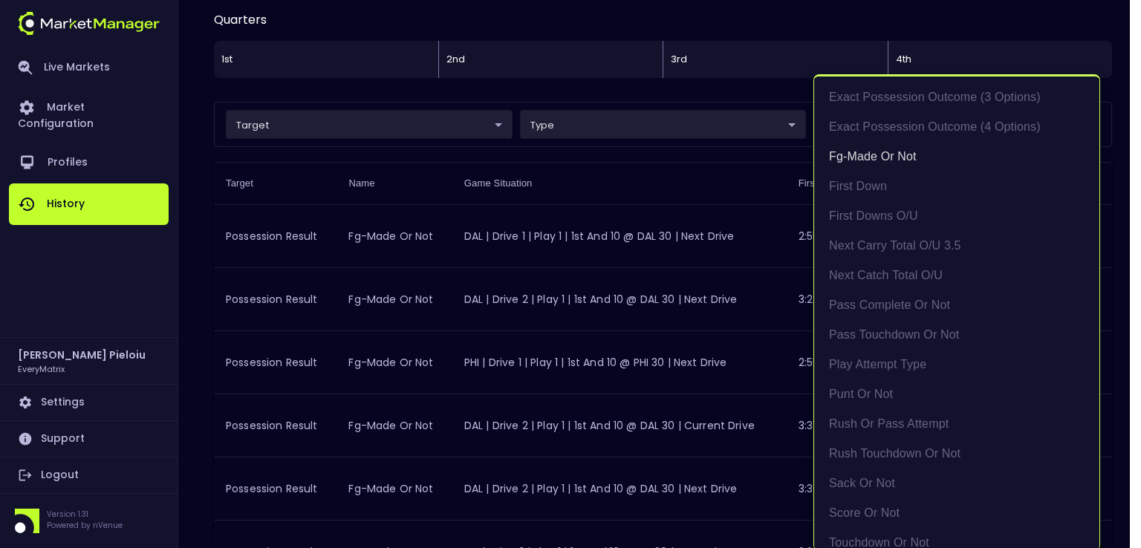
click at [675, 185] on div at bounding box center [570, 274] width 1141 height 548
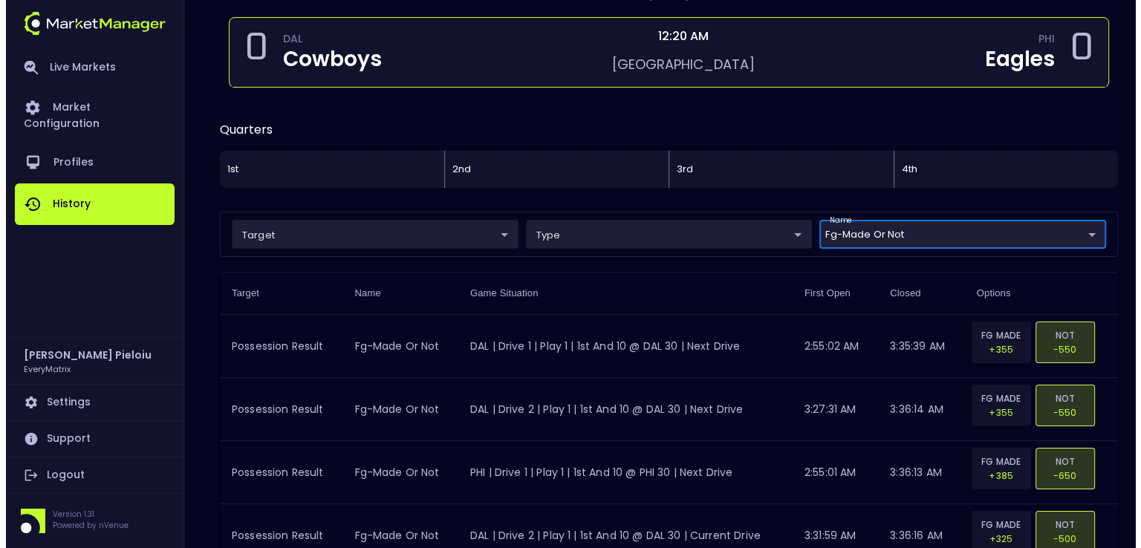
scroll to position [74, 0]
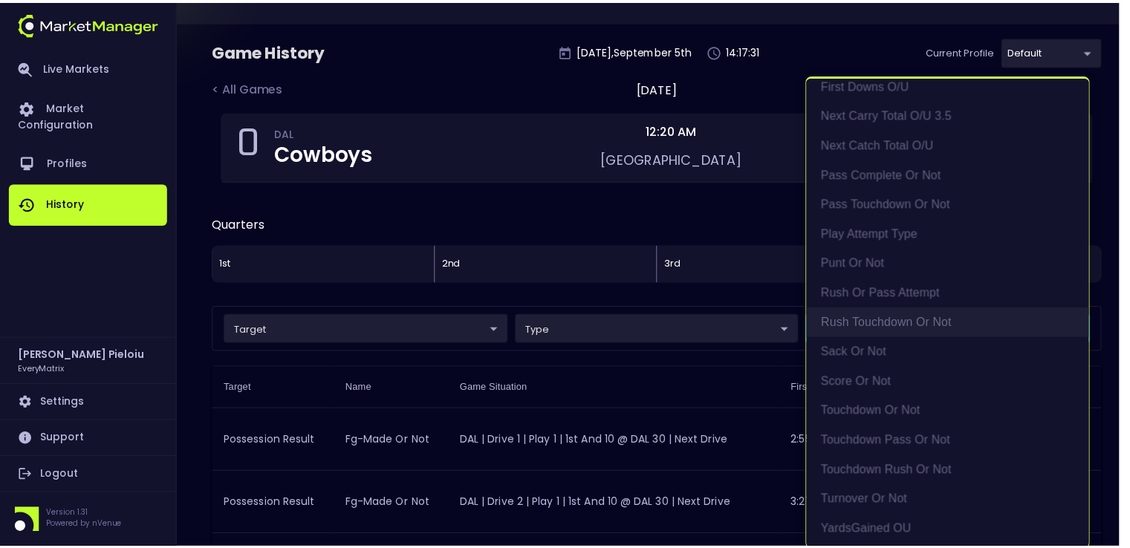
scroll to position [3, 0]
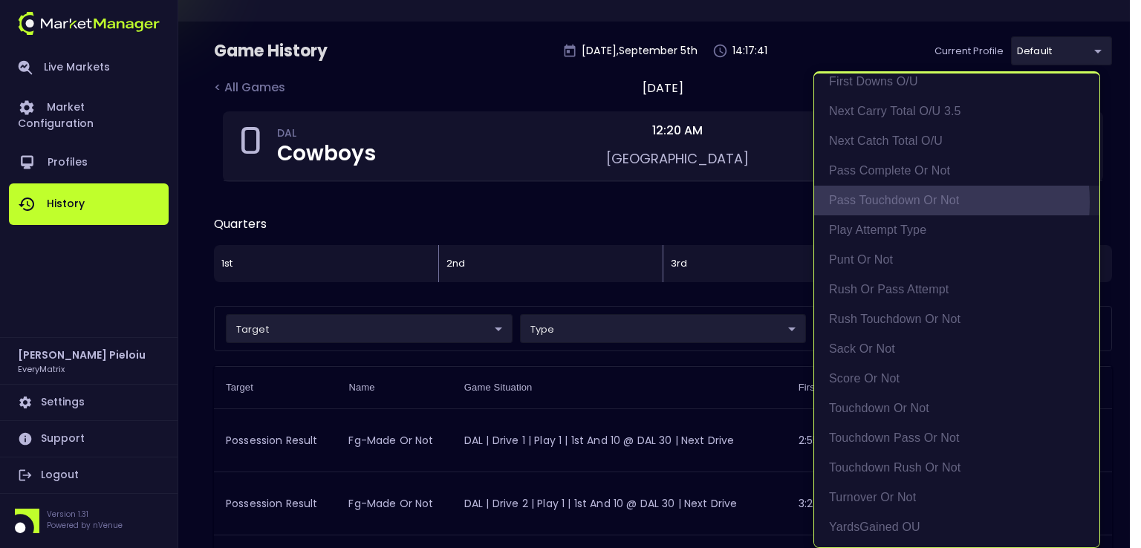
click at [909, 201] on li "pass touchdown or not" at bounding box center [956, 201] width 285 height 30
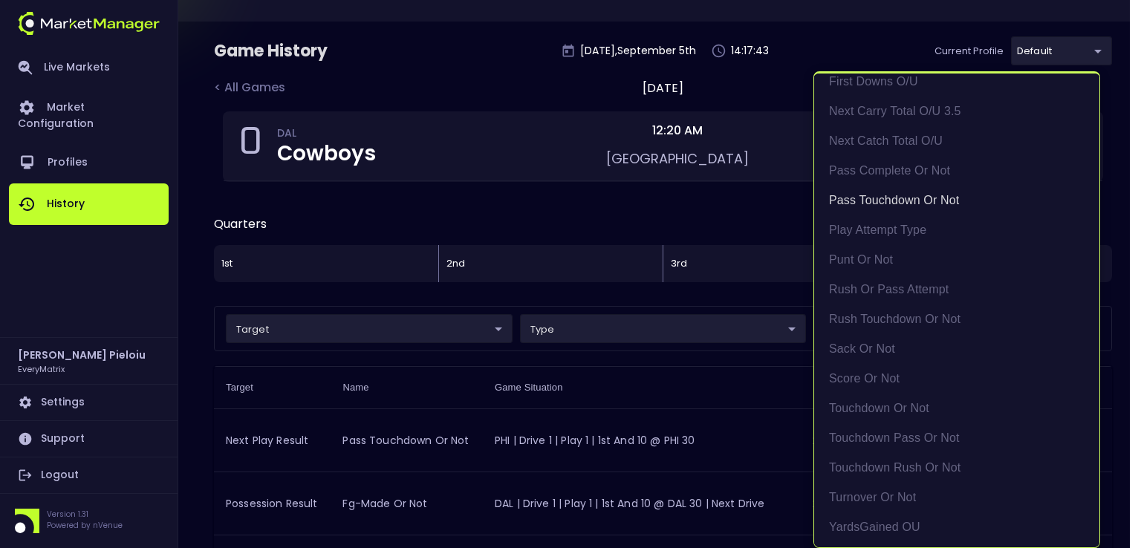
click at [629, 406] on div at bounding box center [570, 274] width 1141 height 548
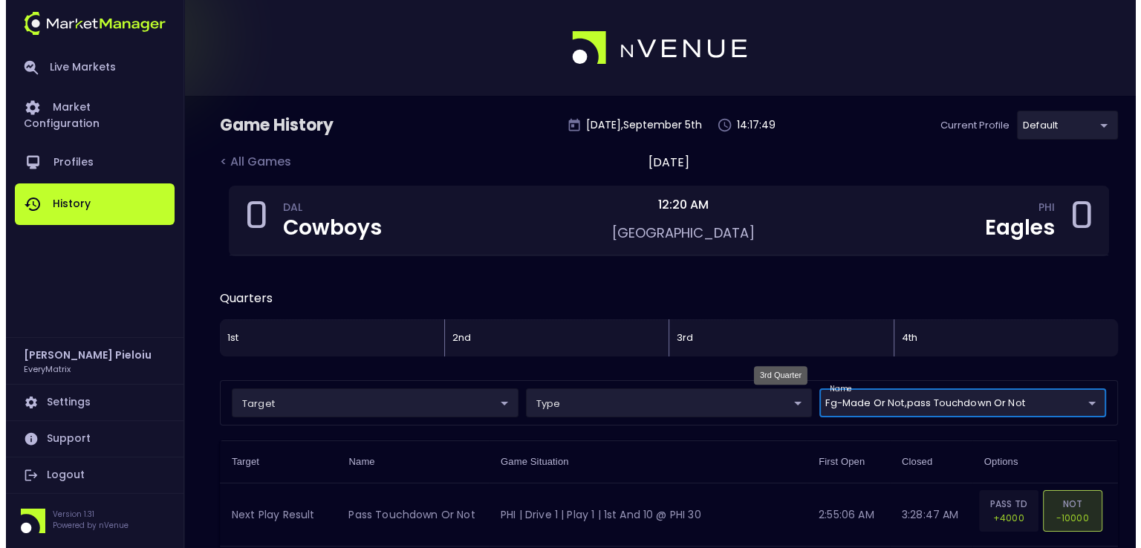
scroll to position [149, 0]
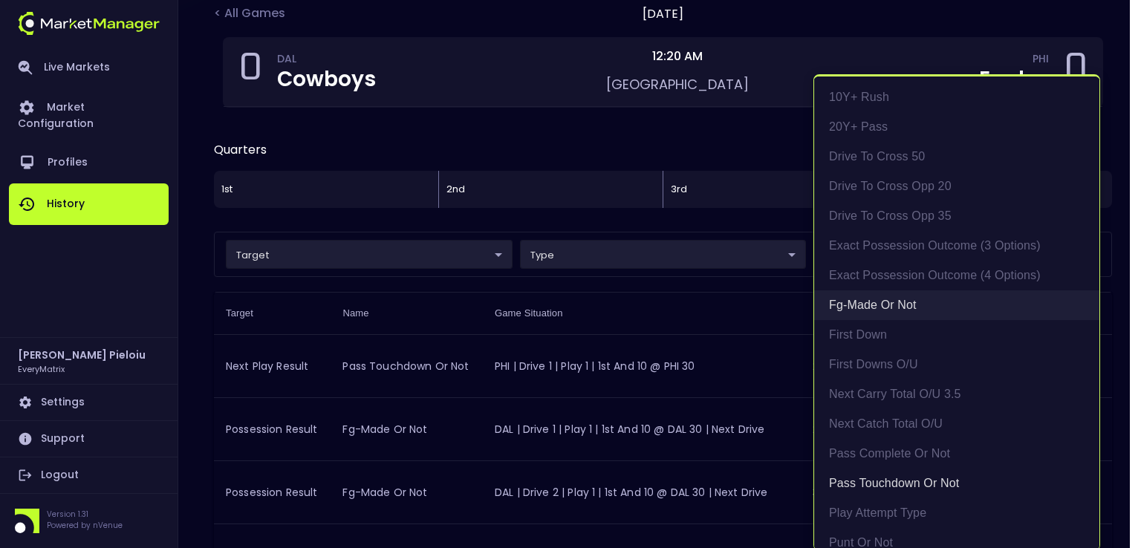
click at [886, 308] on li "fg-made or not" at bounding box center [956, 306] width 285 height 30
type input "pass touchdown or not"
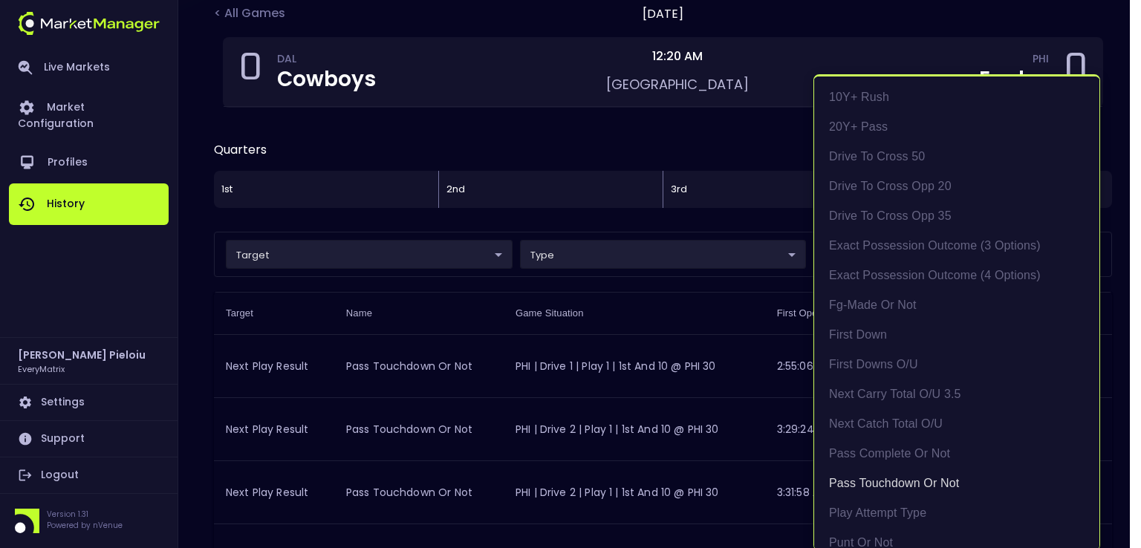
click at [618, 311] on div at bounding box center [570, 274] width 1141 height 548
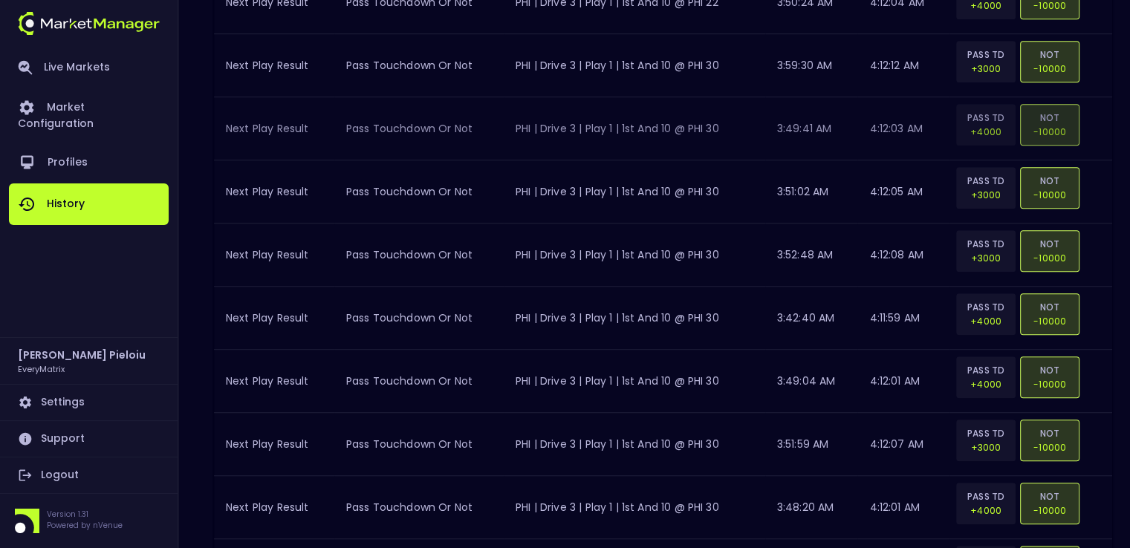
scroll to position [1016, 0]
